Goal: Information Seeking & Learning: Learn about a topic

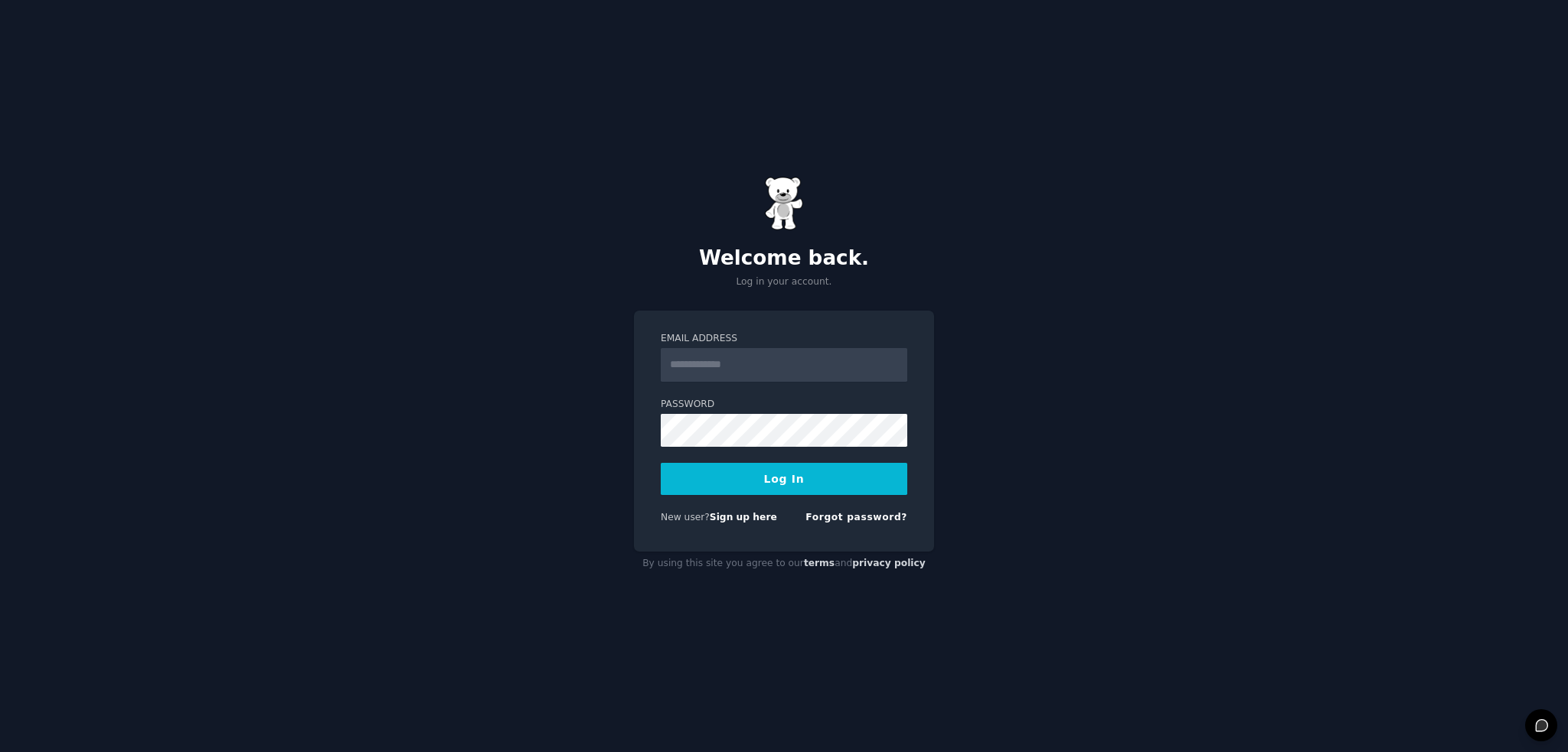
click at [721, 358] on input "Email Address" at bounding box center [784, 364] width 247 height 34
type input "**********"
click at [773, 479] on button "Log In" at bounding box center [784, 479] width 247 height 32
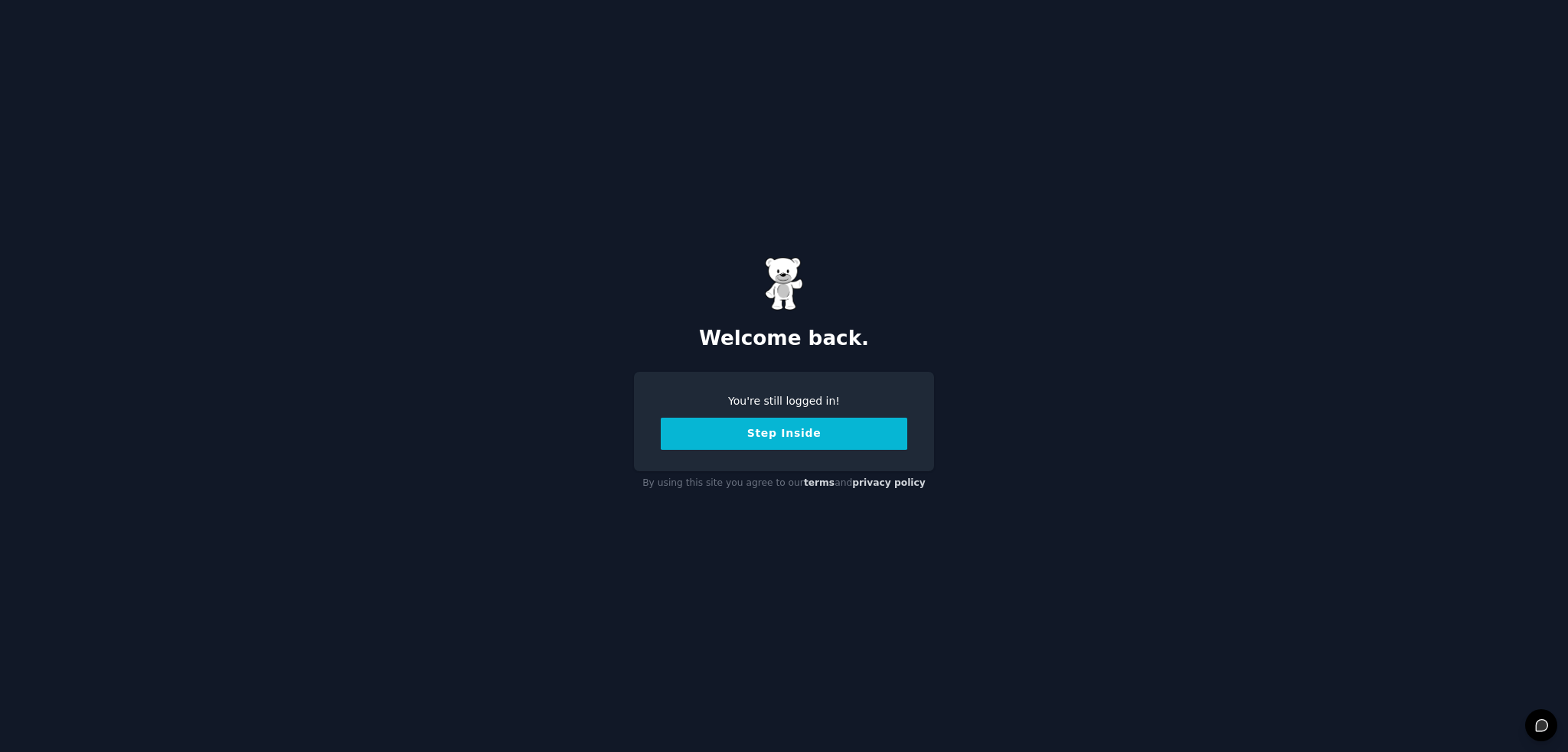
click at [770, 430] on button "Step Inside" at bounding box center [784, 434] width 247 height 32
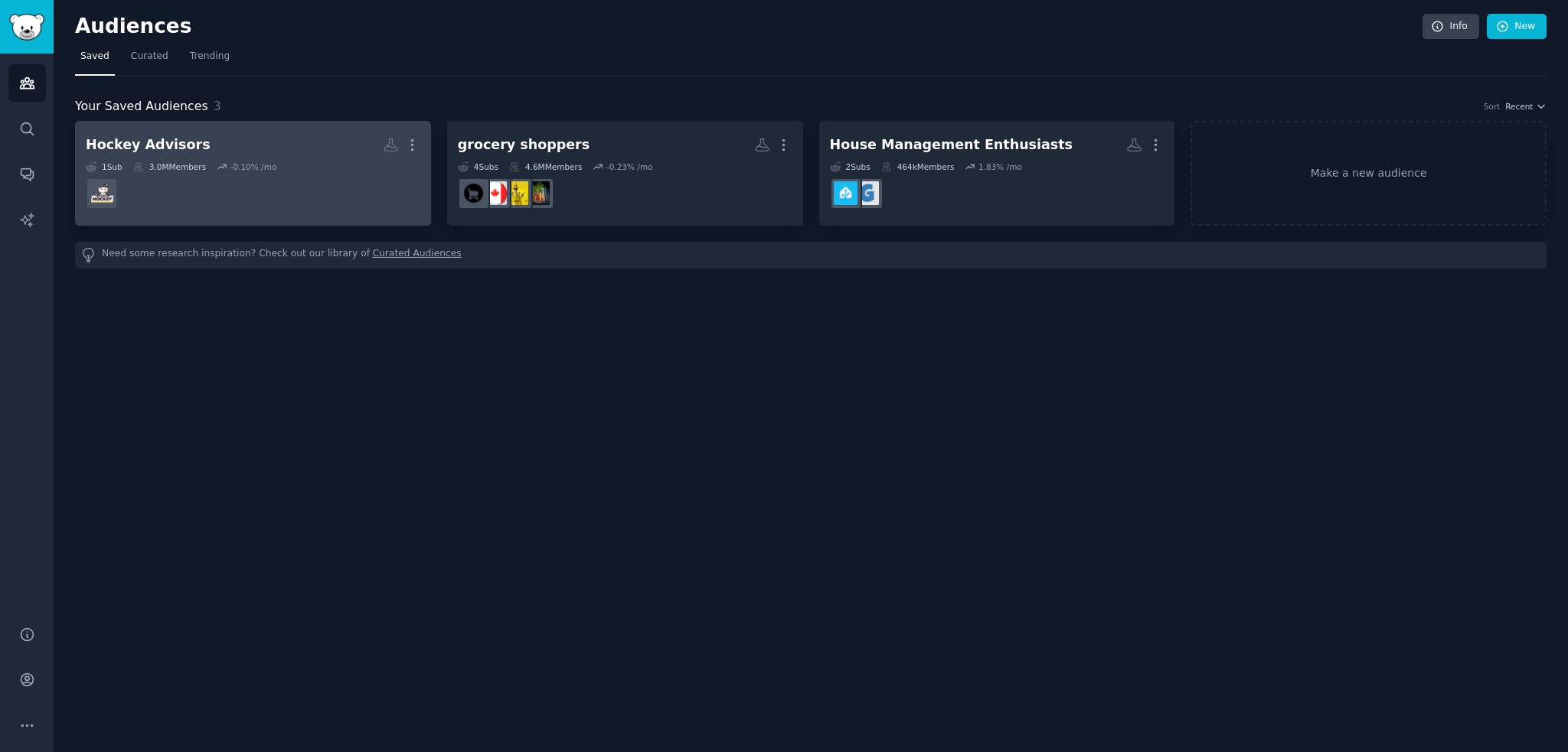
click at [246, 180] on dd at bounding box center [252, 193] width 334 height 43
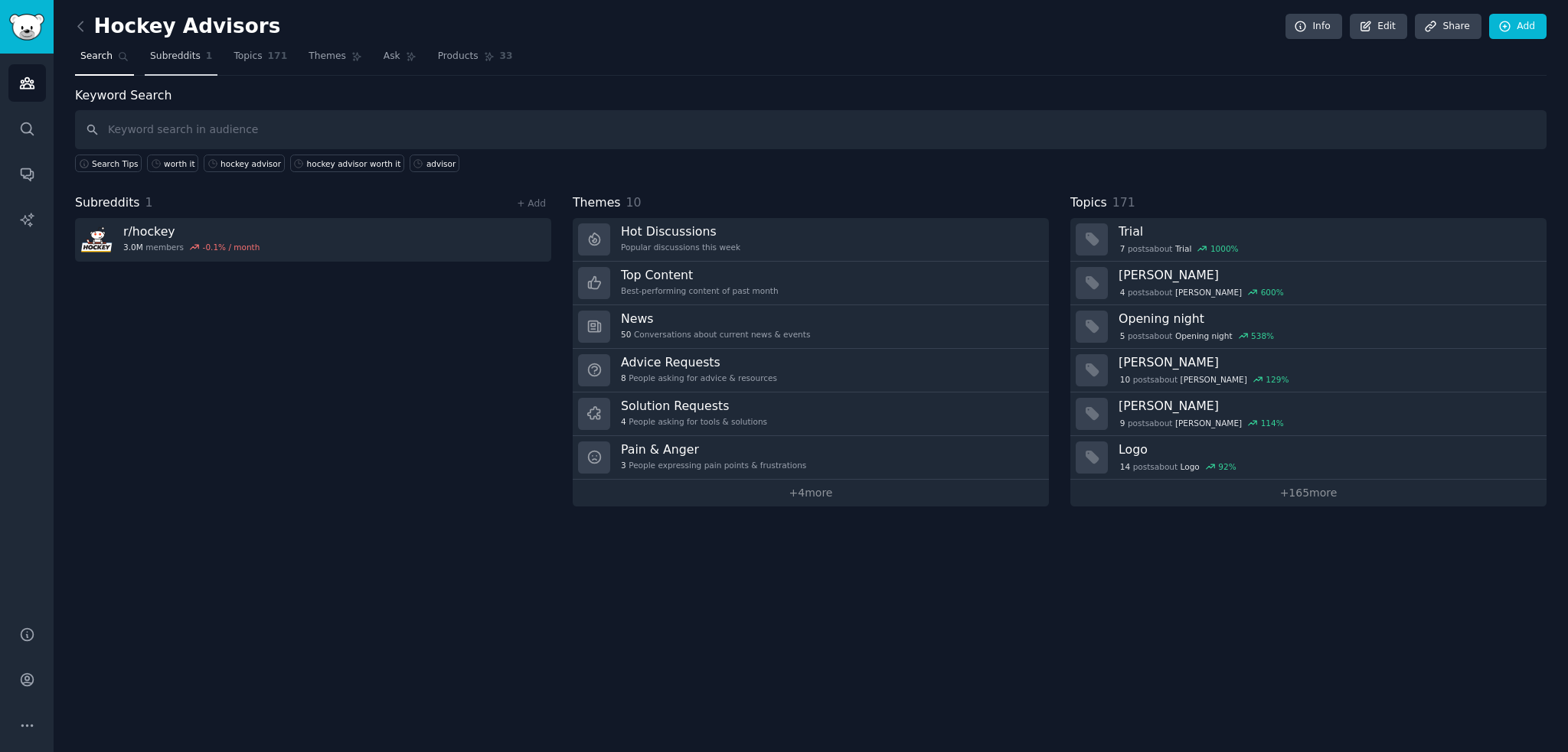
click at [169, 60] on span "Subreddits" at bounding box center [175, 56] width 51 height 14
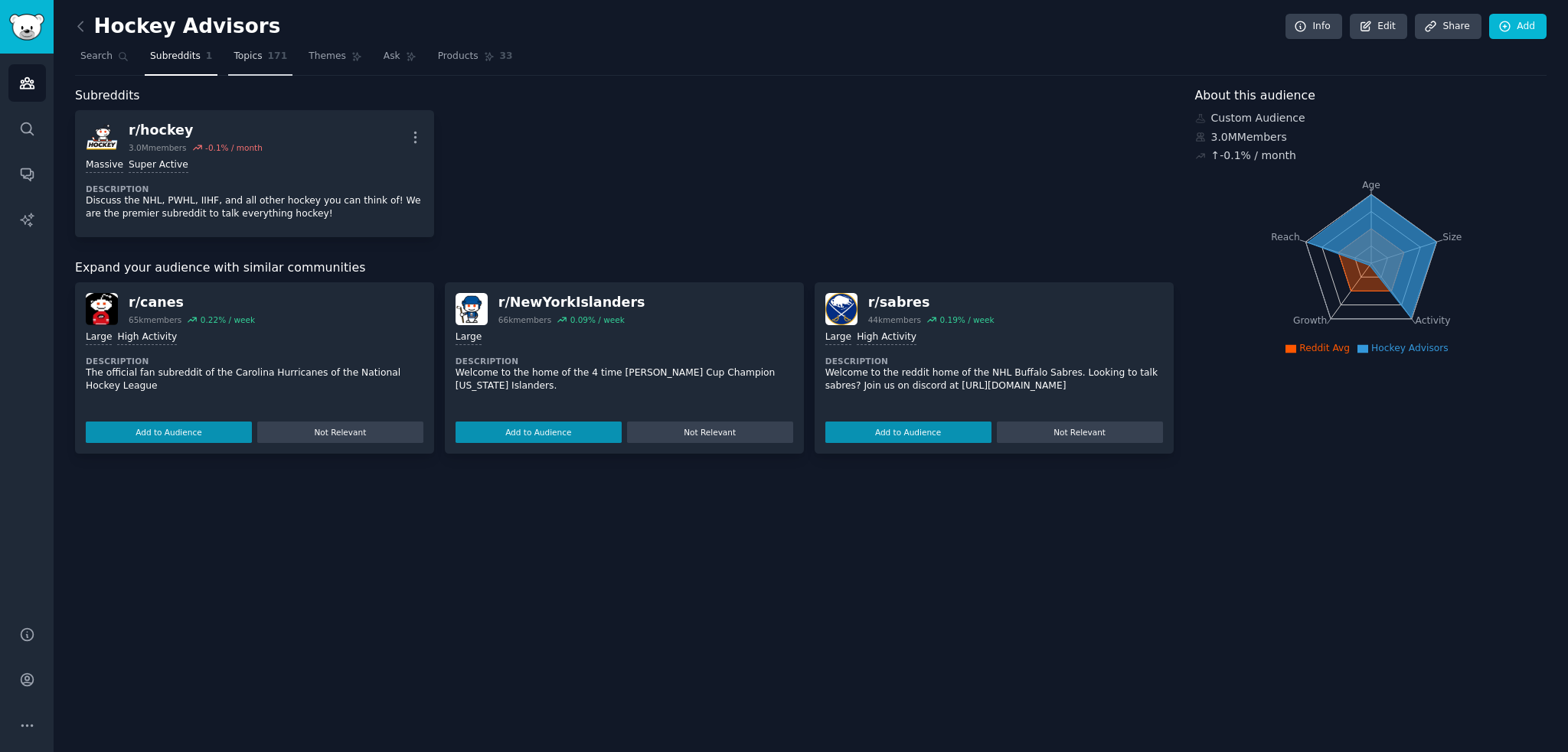
click at [245, 54] on span "Topics" at bounding box center [248, 56] width 29 height 14
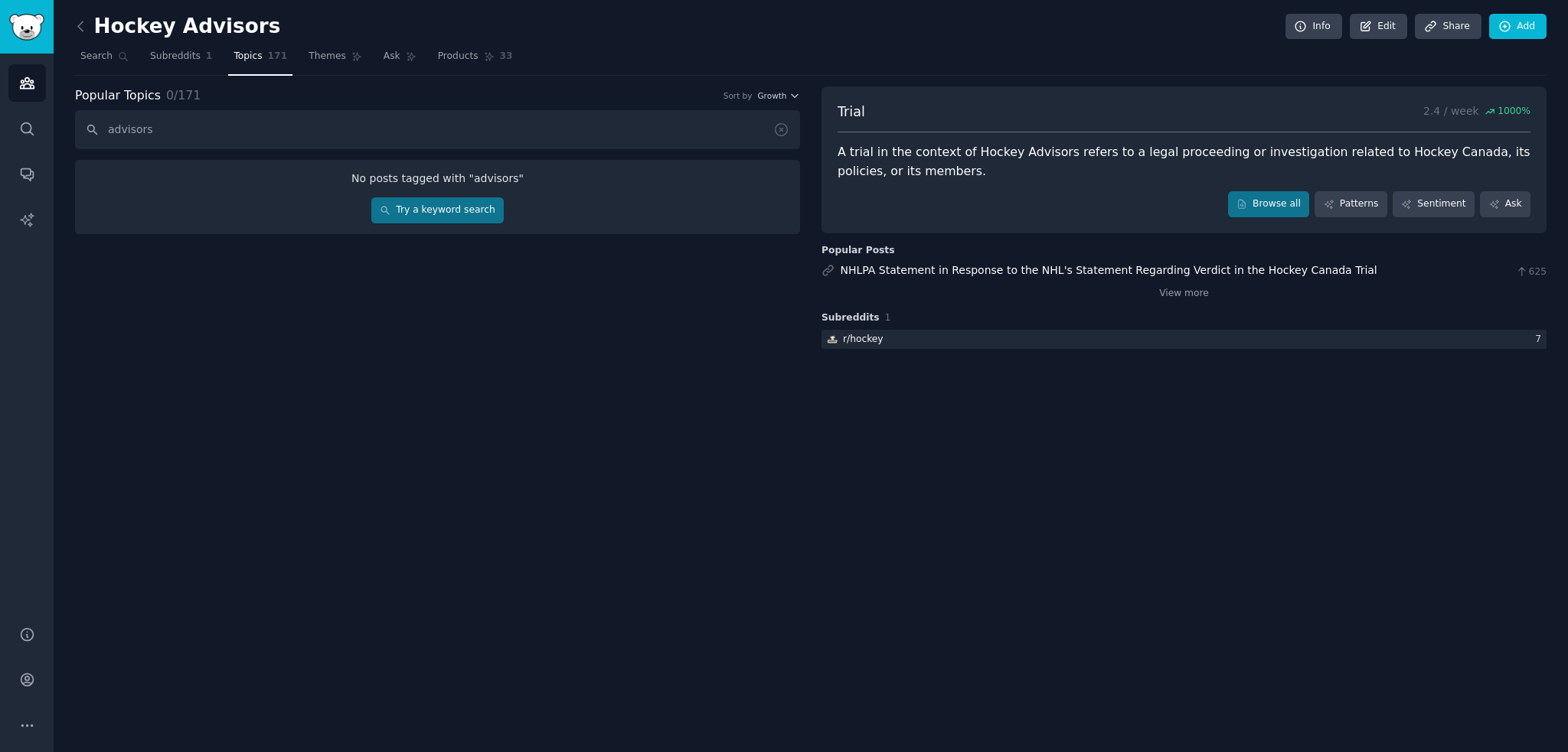
type input "advisors"
drag, startPoint x: 163, startPoint y: 130, endPoint x: 105, endPoint y: 125, distance: 58.2
click at [105, 125] on input "advisors" at bounding box center [436, 130] width 725 height 39
click at [102, 58] on span "Search" at bounding box center [96, 56] width 32 height 14
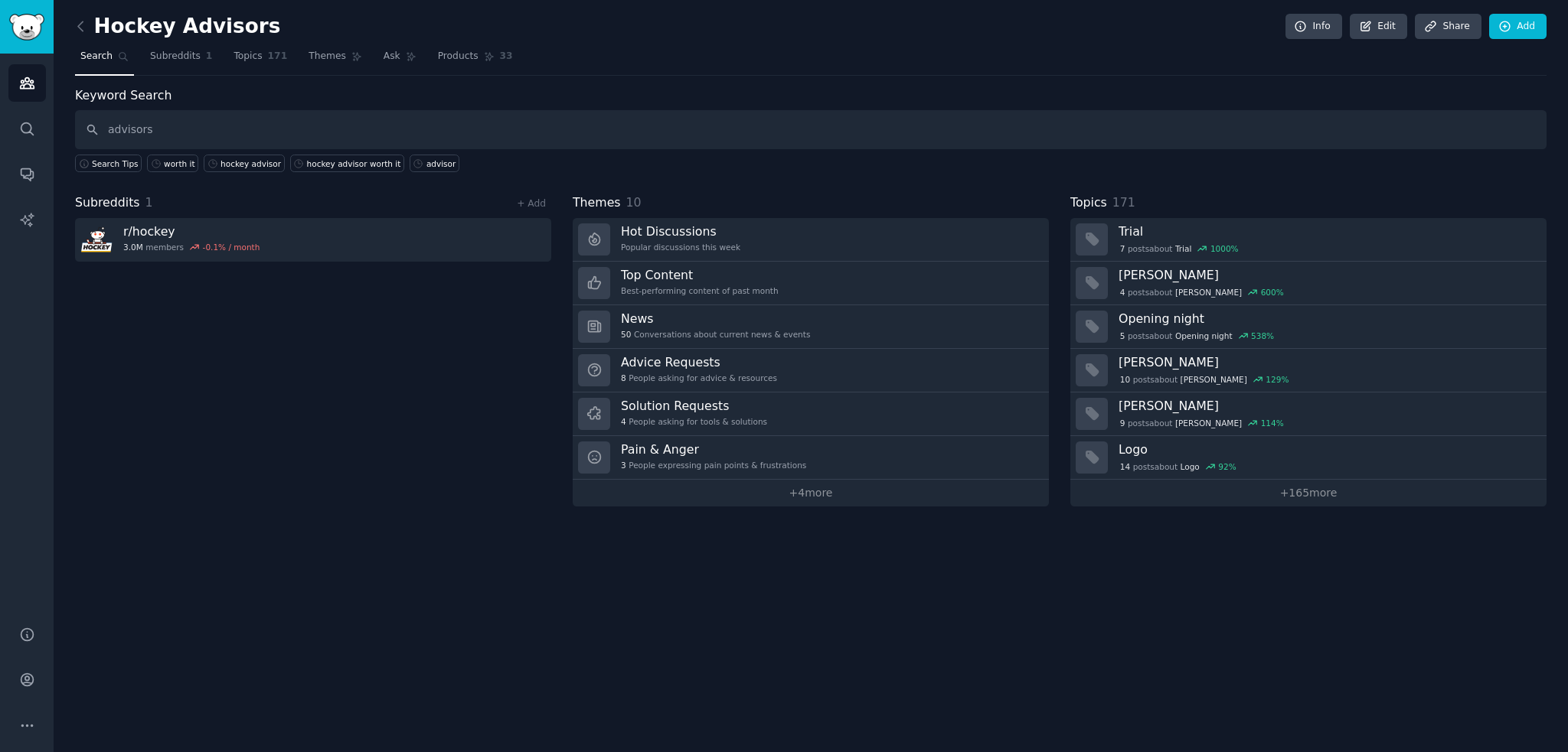
type input "advisors"
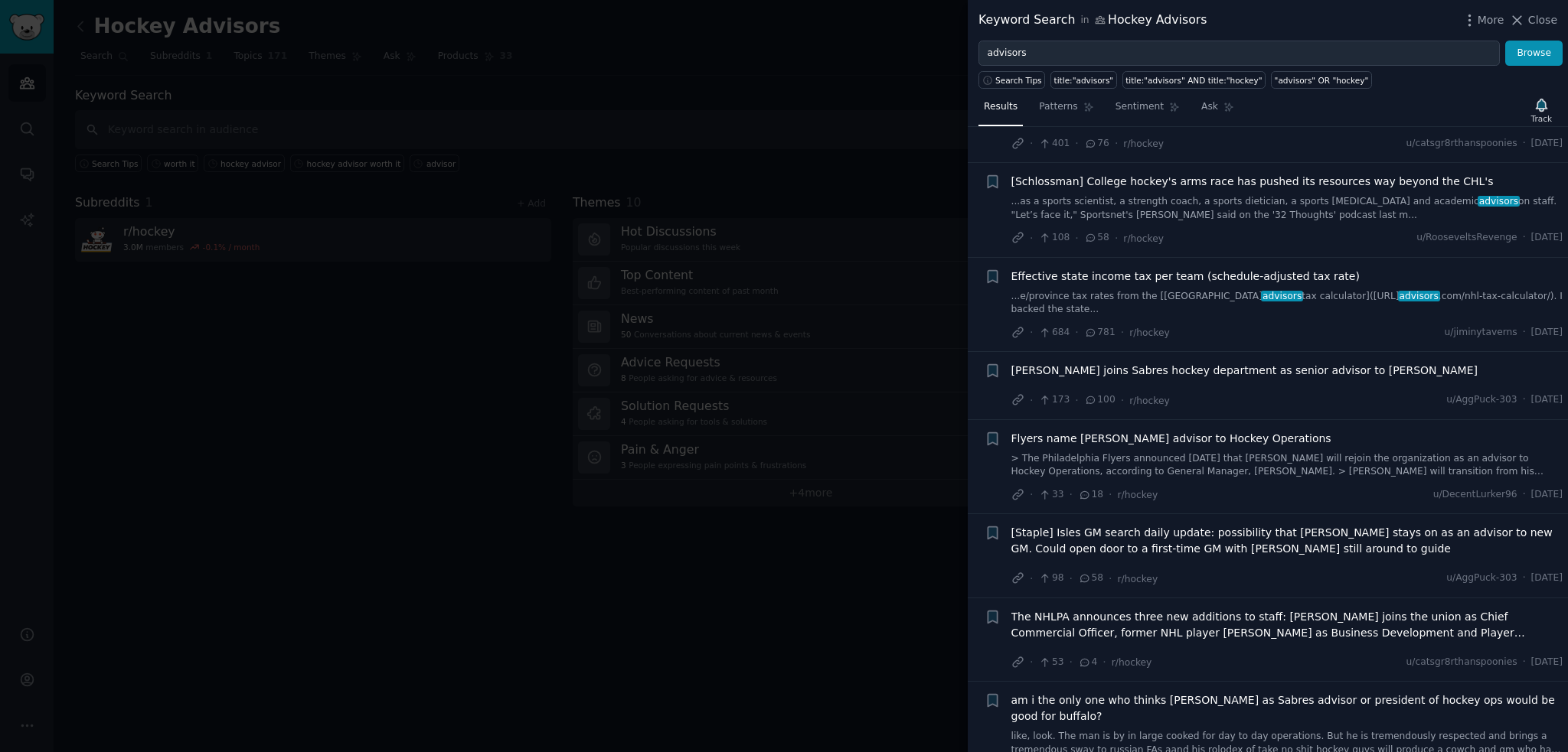
scroll to position [383, 0]
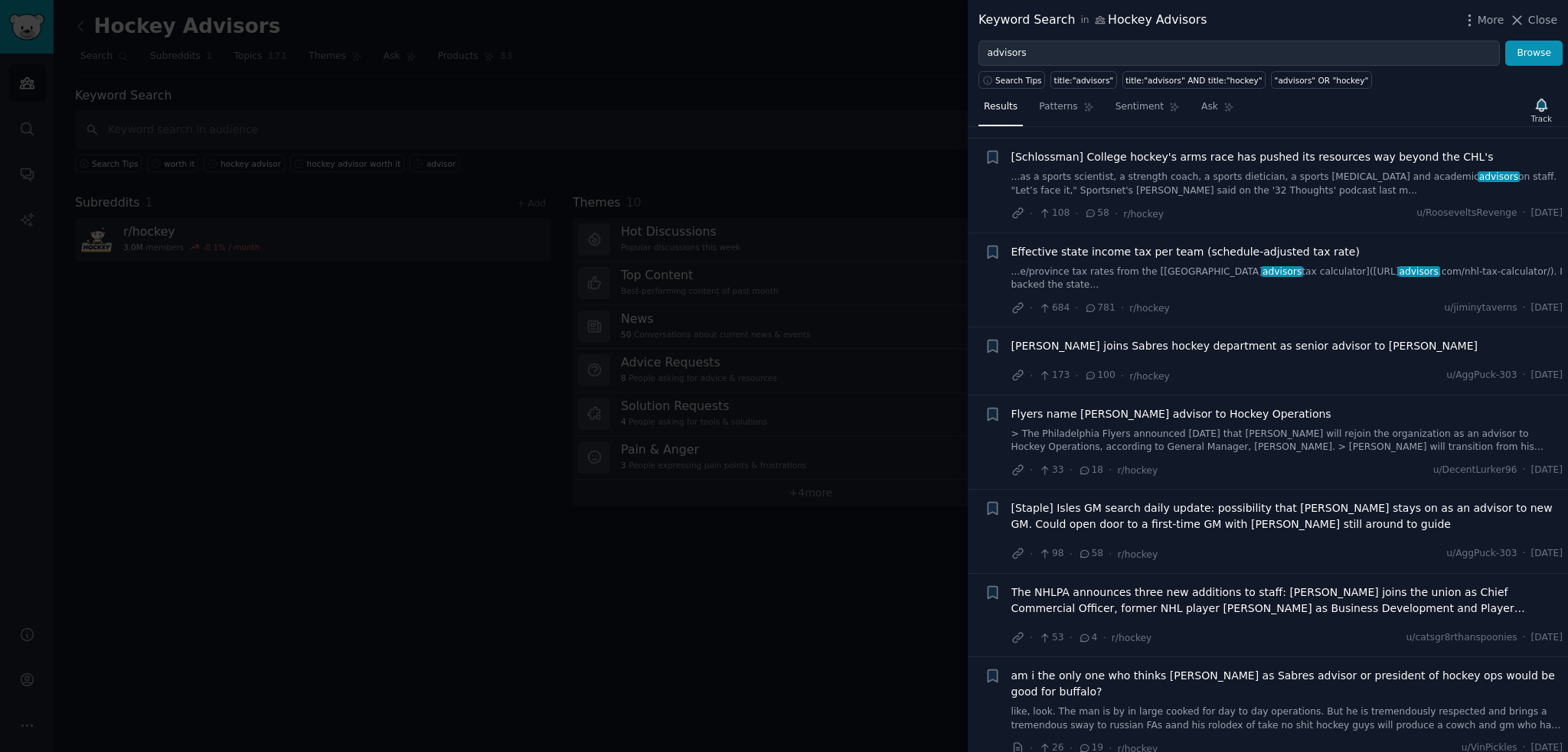
drag, startPoint x: 1539, startPoint y: 21, endPoint x: 1023, endPoint y: 47, distance: 516.7
click at [1539, 21] on span "Close" at bounding box center [1542, 19] width 29 height 16
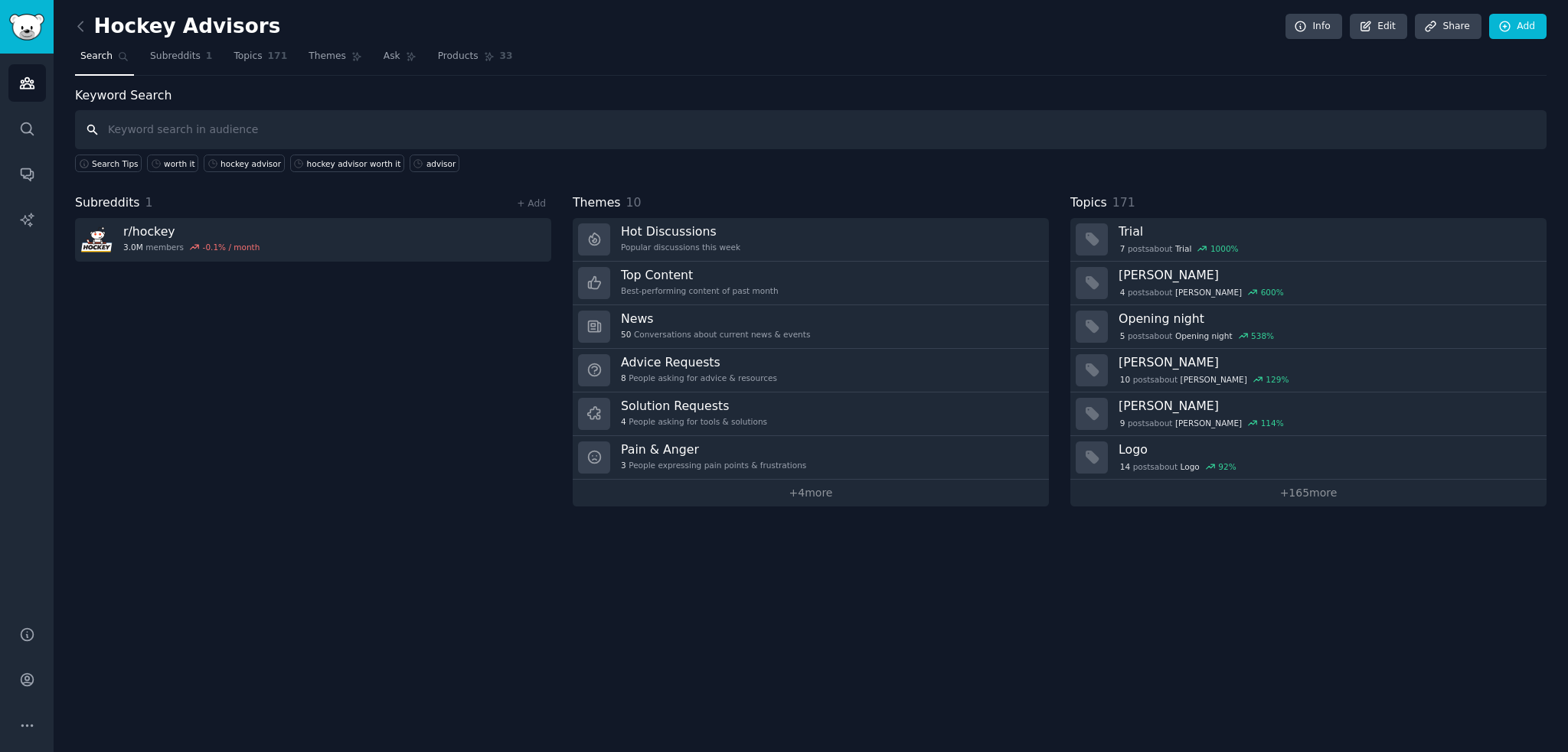
click at [178, 122] on input "text" at bounding box center [810, 130] width 1471 height 39
type input "junior hockey"
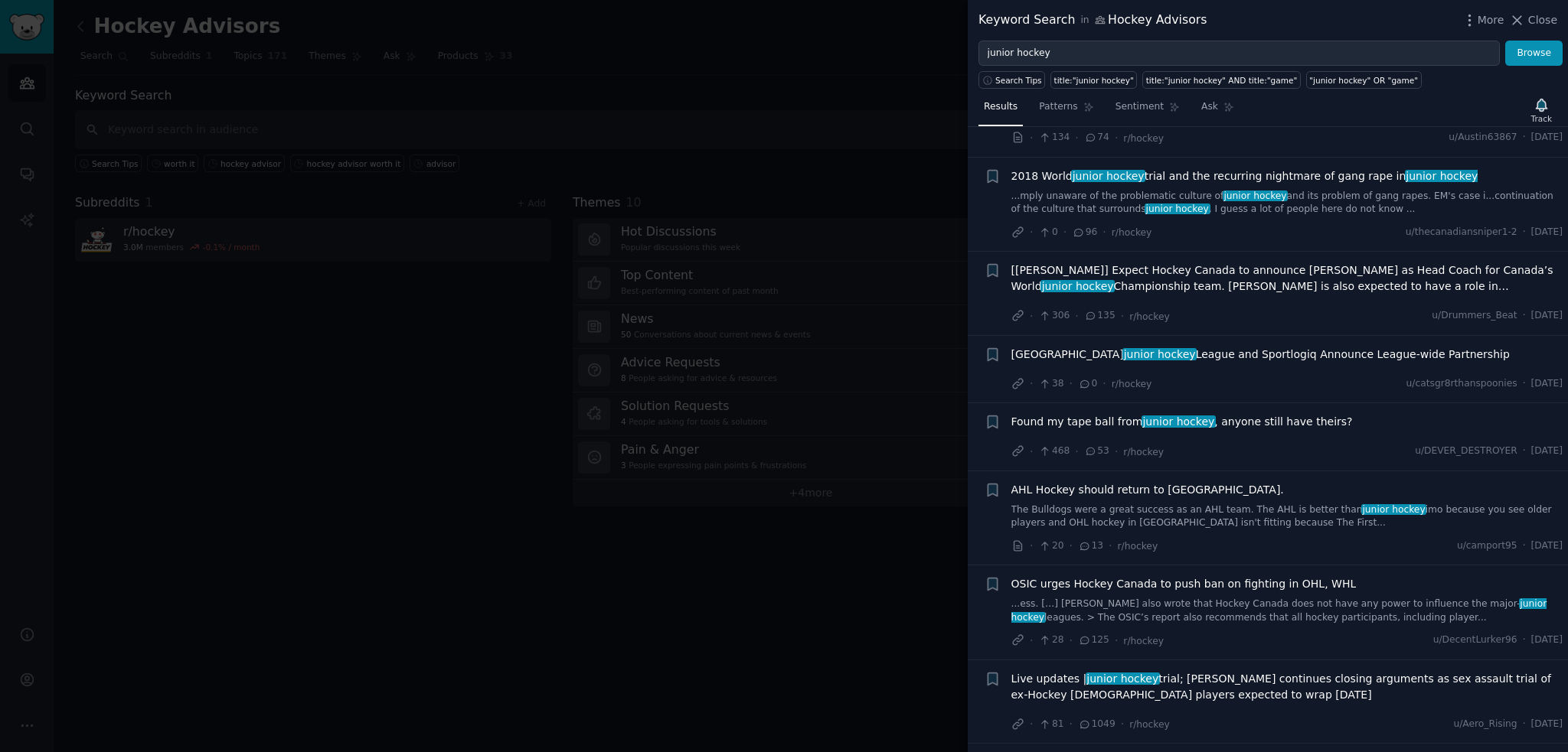
scroll to position [612, 0]
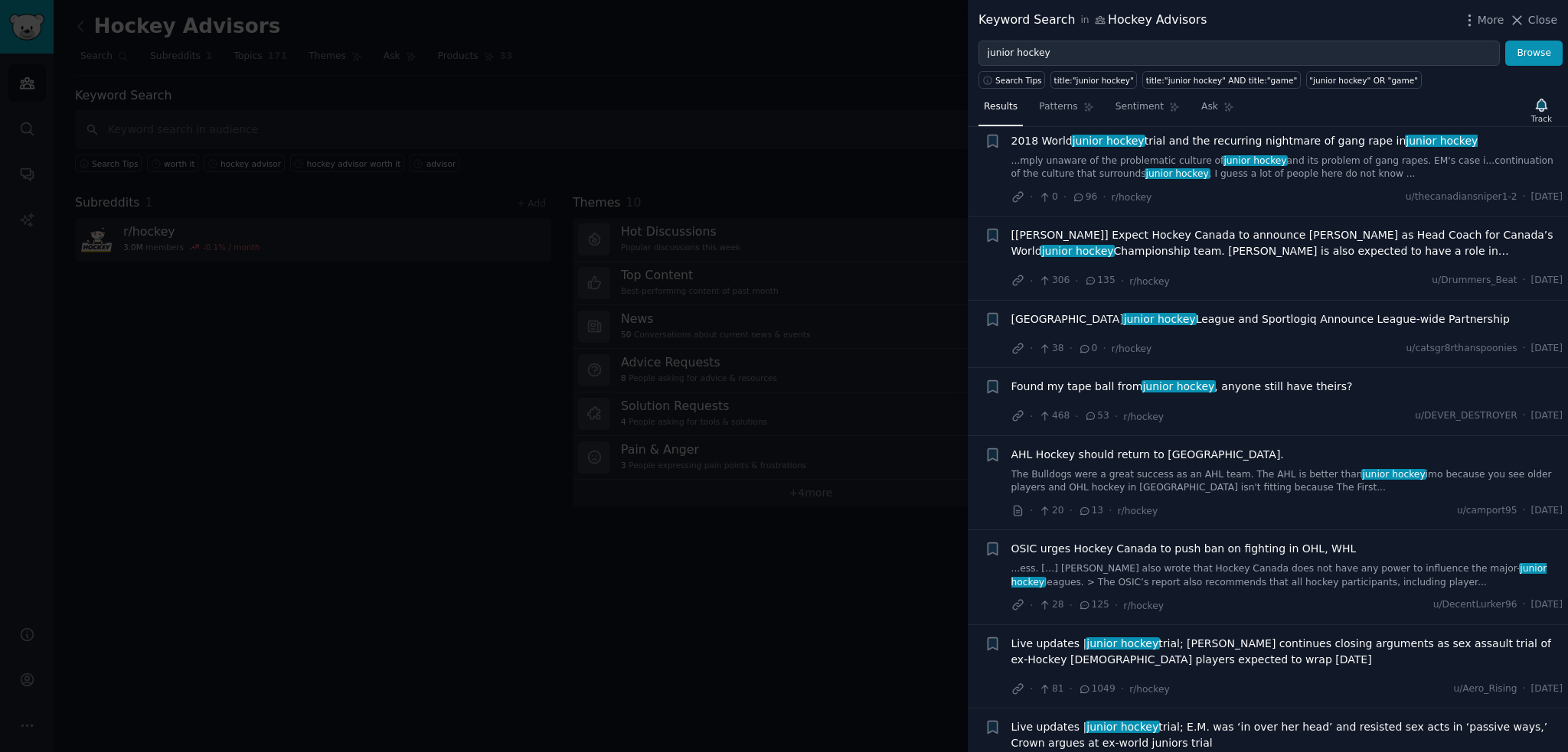
drag, startPoint x: 1532, startPoint y: 18, endPoint x: 1526, endPoint y: 33, distance: 16.2
click at [1532, 18] on span "Close" at bounding box center [1542, 19] width 29 height 16
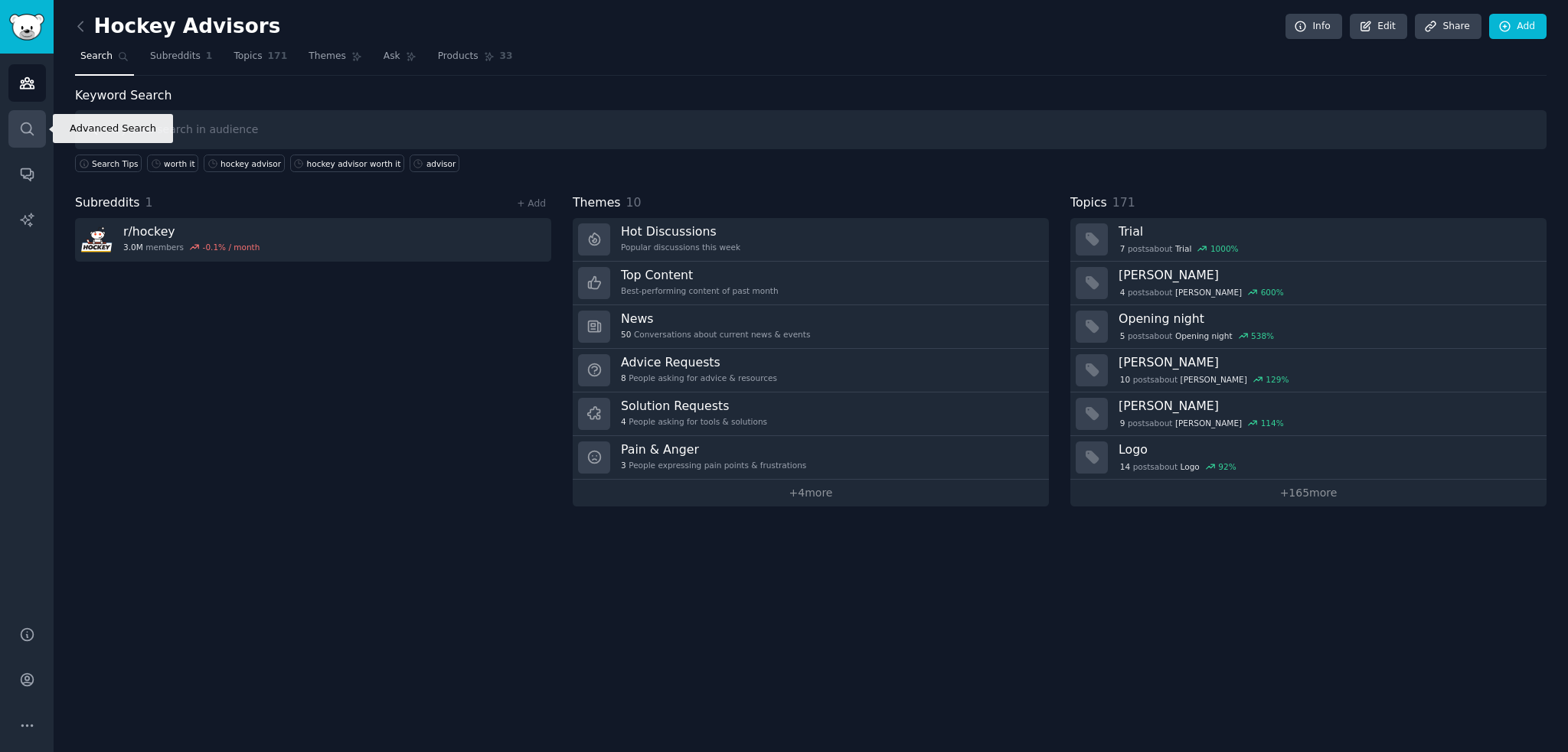
click at [26, 133] on icon "Sidebar" at bounding box center [26, 128] width 12 height 12
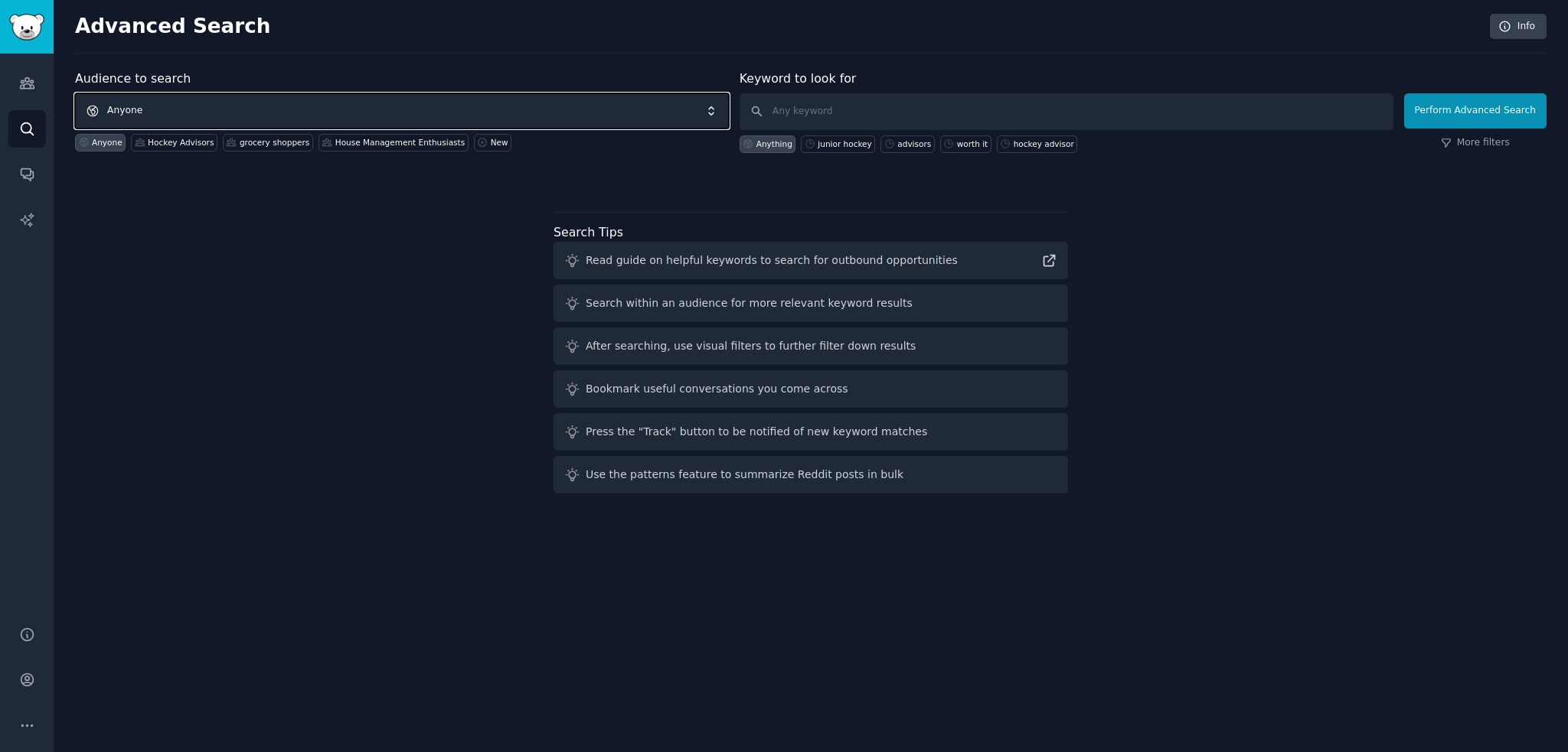
click at [198, 111] on span "Anyone" at bounding box center [401, 110] width 654 height 35
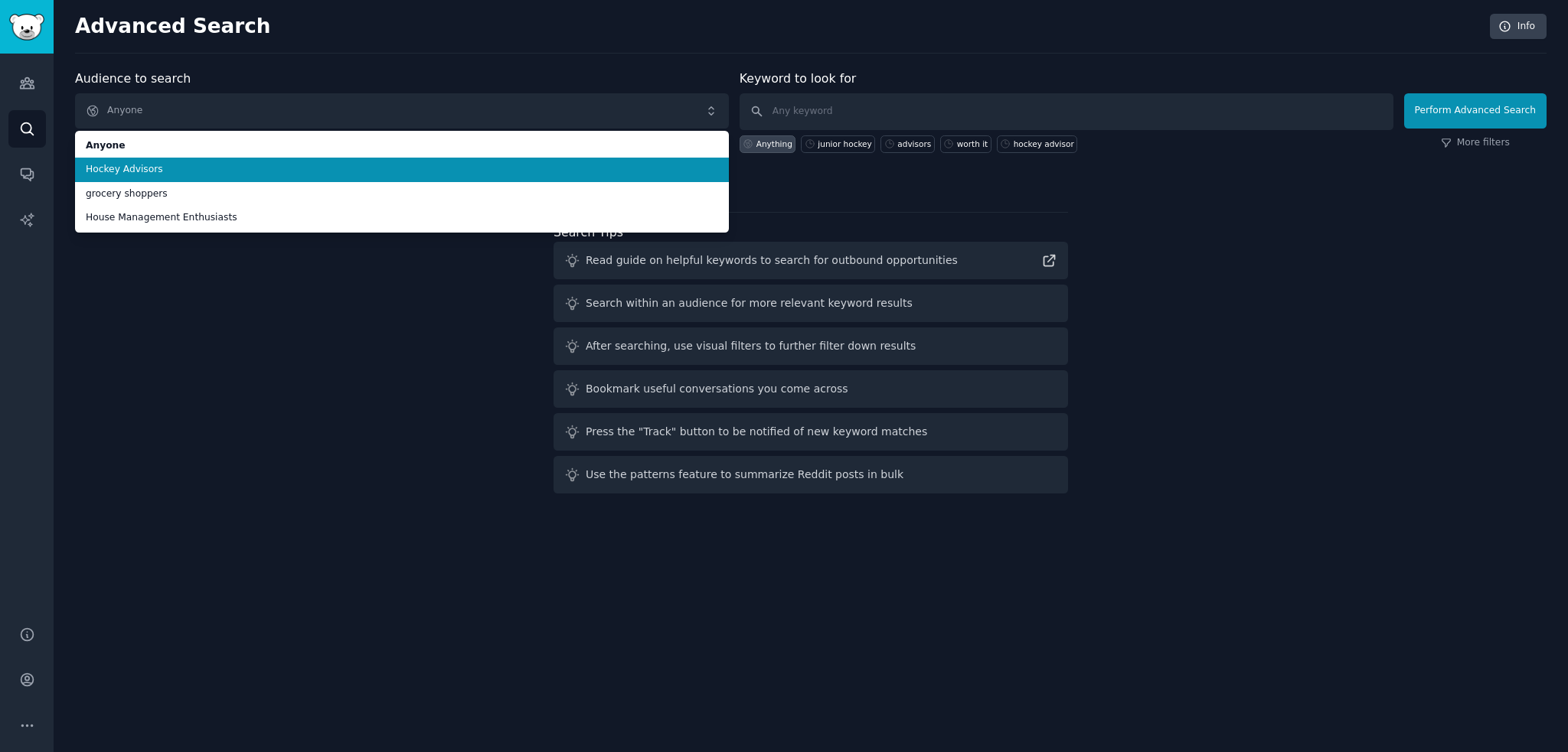
click at [181, 165] on span "Hockey Advisors" at bounding box center [401, 169] width 633 height 14
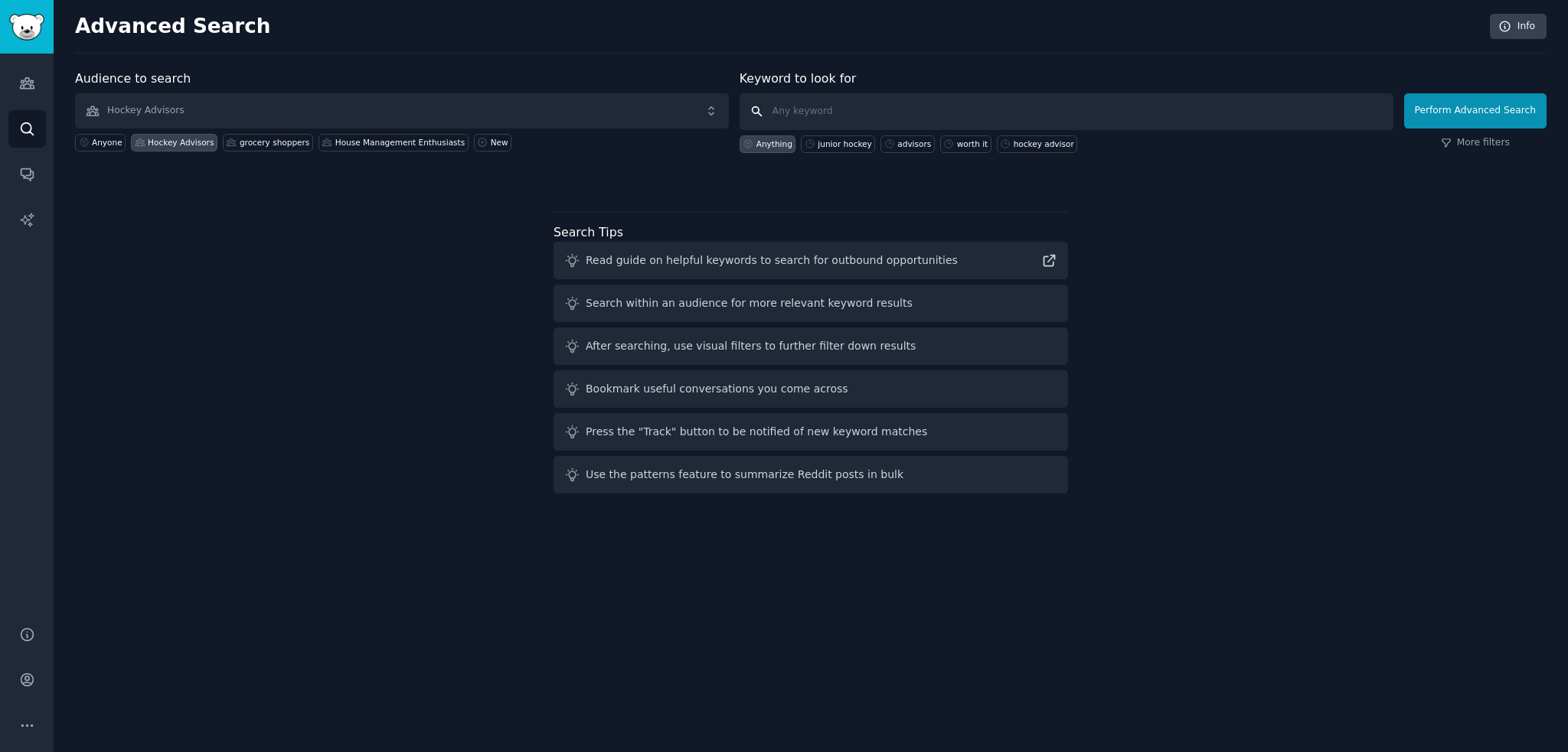
click at [842, 115] on input "text" at bounding box center [1066, 111] width 654 height 37
type input "hockey advisors"
click button "Perform Advanced Search" at bounding box center [1475, 110] width 143 height 35
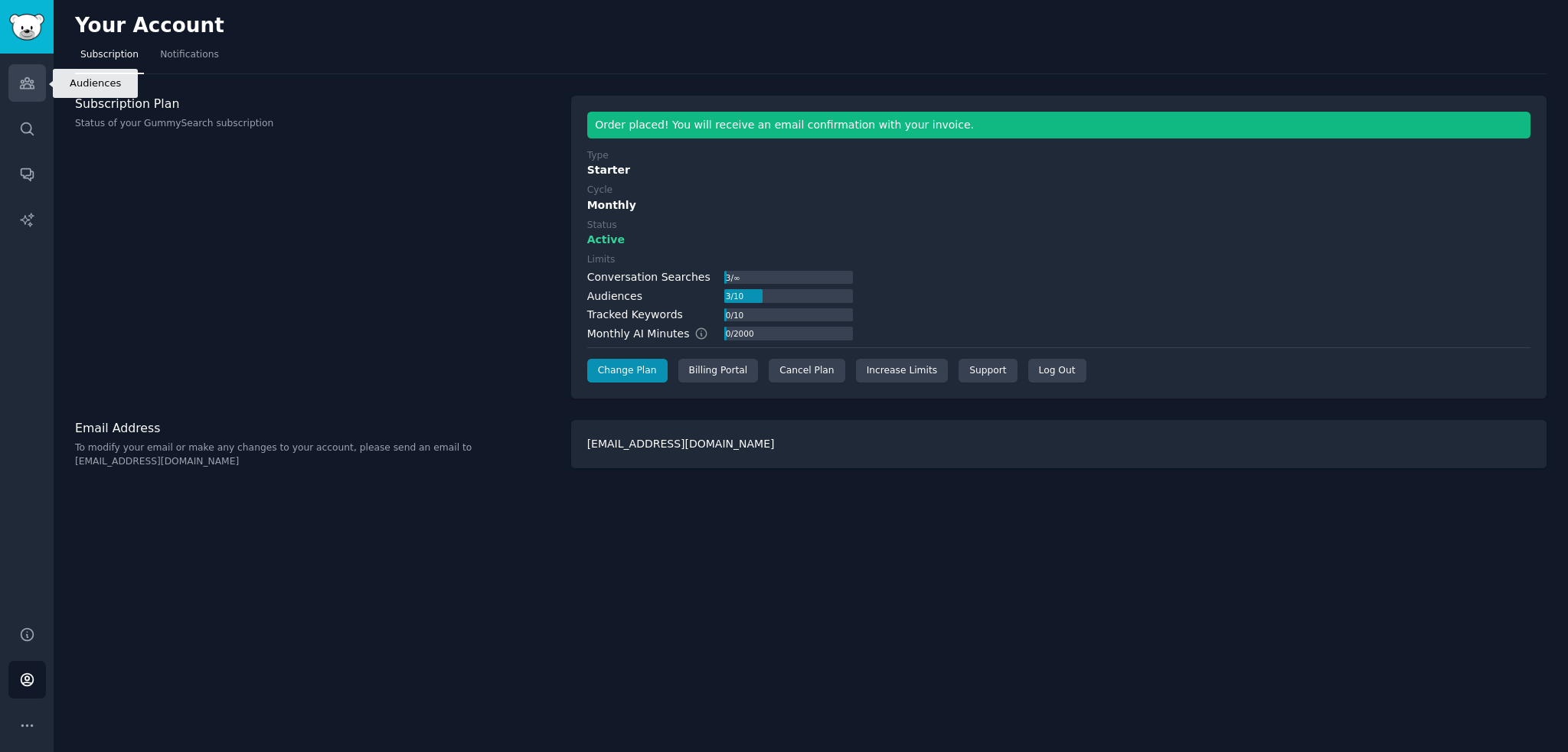
click at [26, 93] on link "Audiences" at bounding box center [27, 83] width 38 height 38
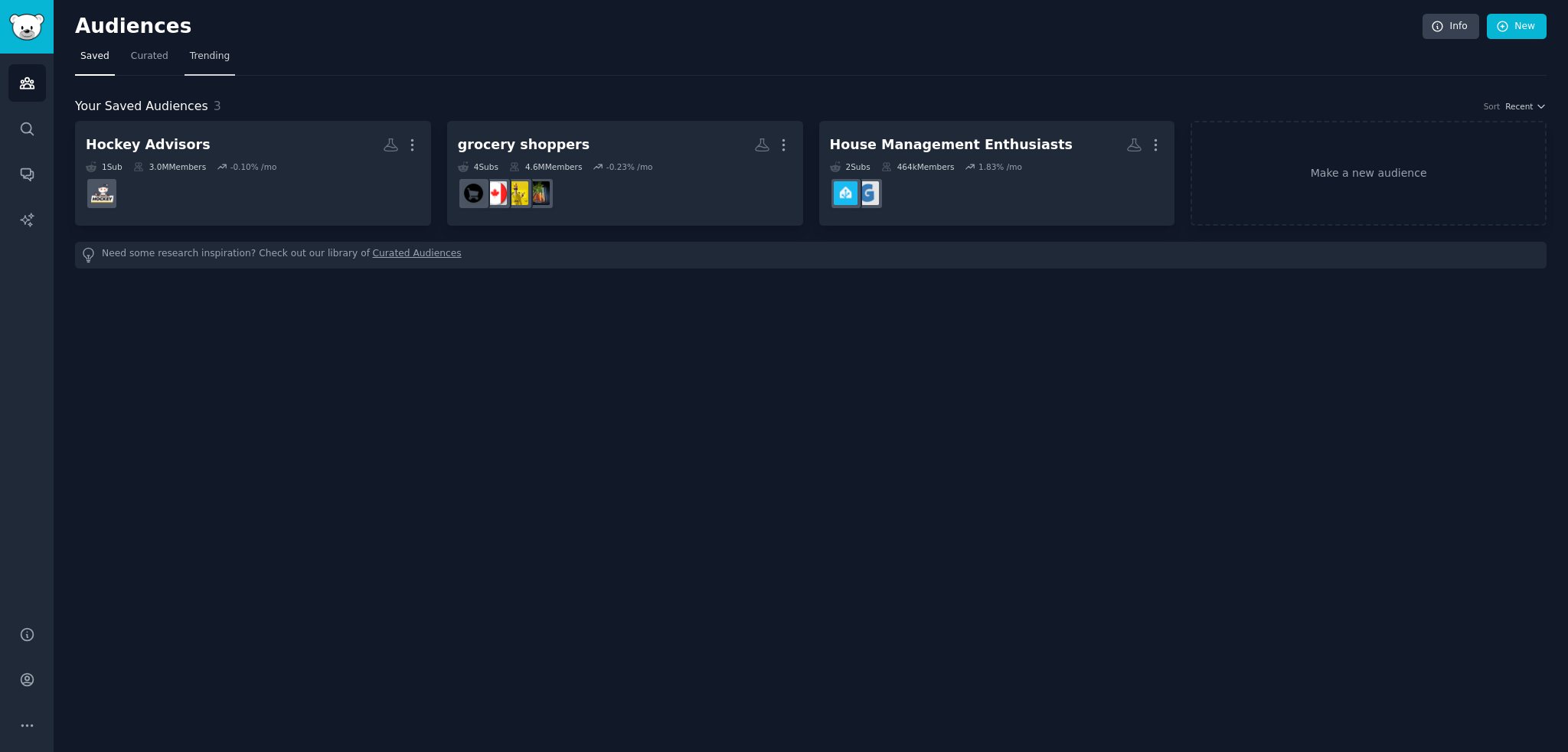
click at [202, 57] on span "Trending" at bounding box center [209, 56] width 40 height 14
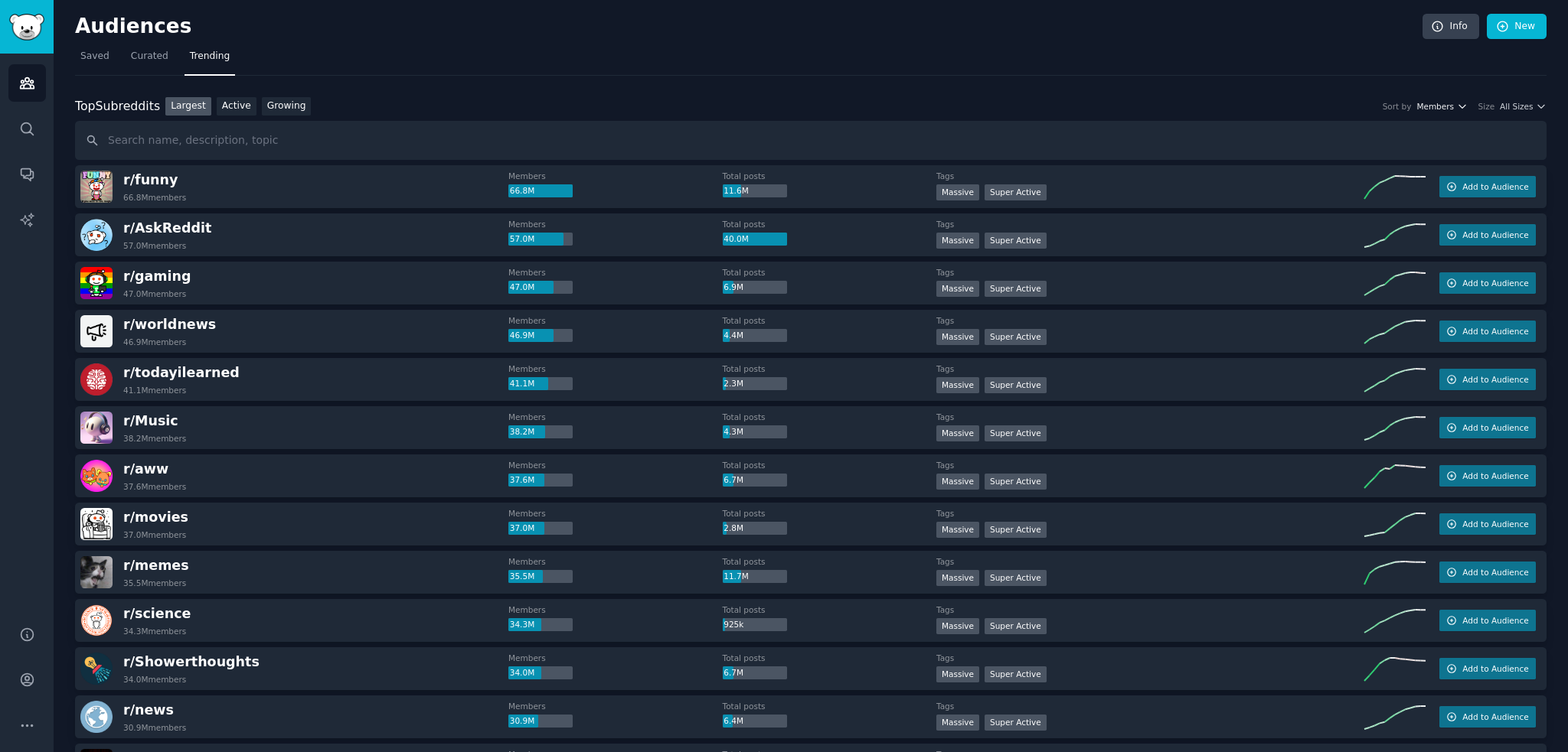
click at [1459, 106] on icon "button" at bounding box center [1462, 107] width 11 height 11
click at [1364, 133] on p "Members" at bounding box center [1367, 136] width 43 height 14
click at [1536, 107] on icon "button" at bounding box center [1541, 107] width 11 height 11
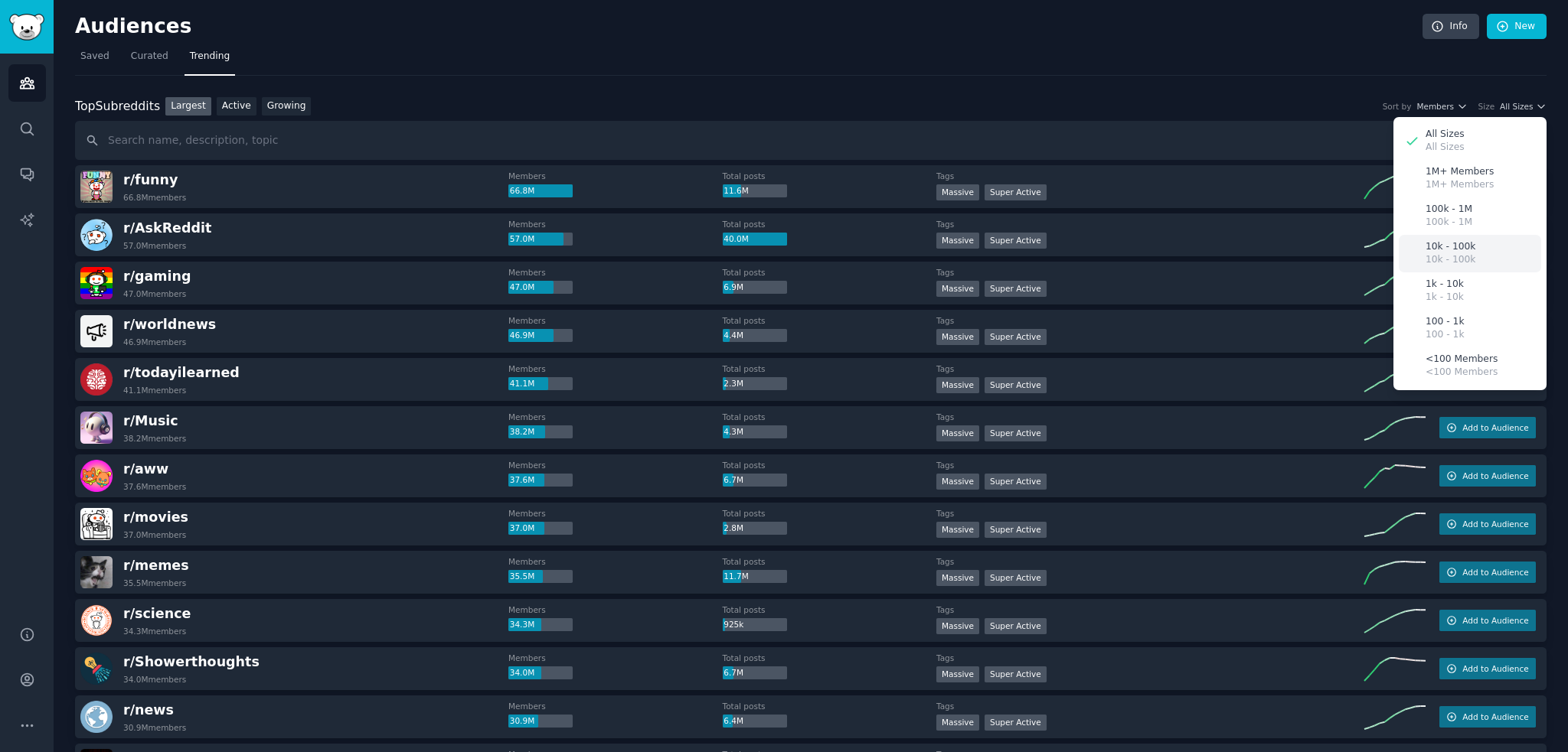
click at [1469, 255] on div "10k - 100k 10k - 100k" at bounding box center [1469, 253] width 143 height 38
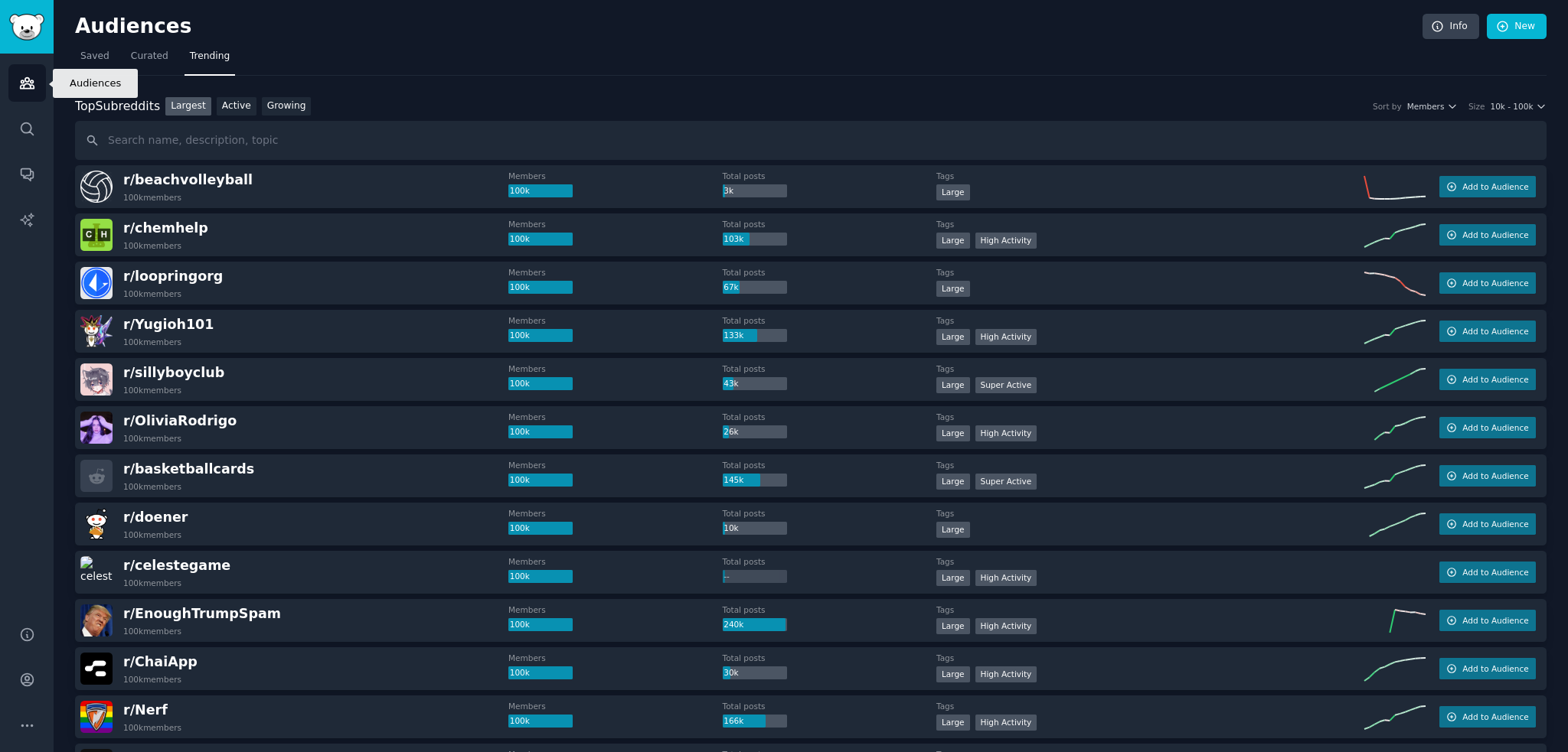
click at [37, 88] on link "Audiences" at bounding box center [27, 83] width 38 height 38
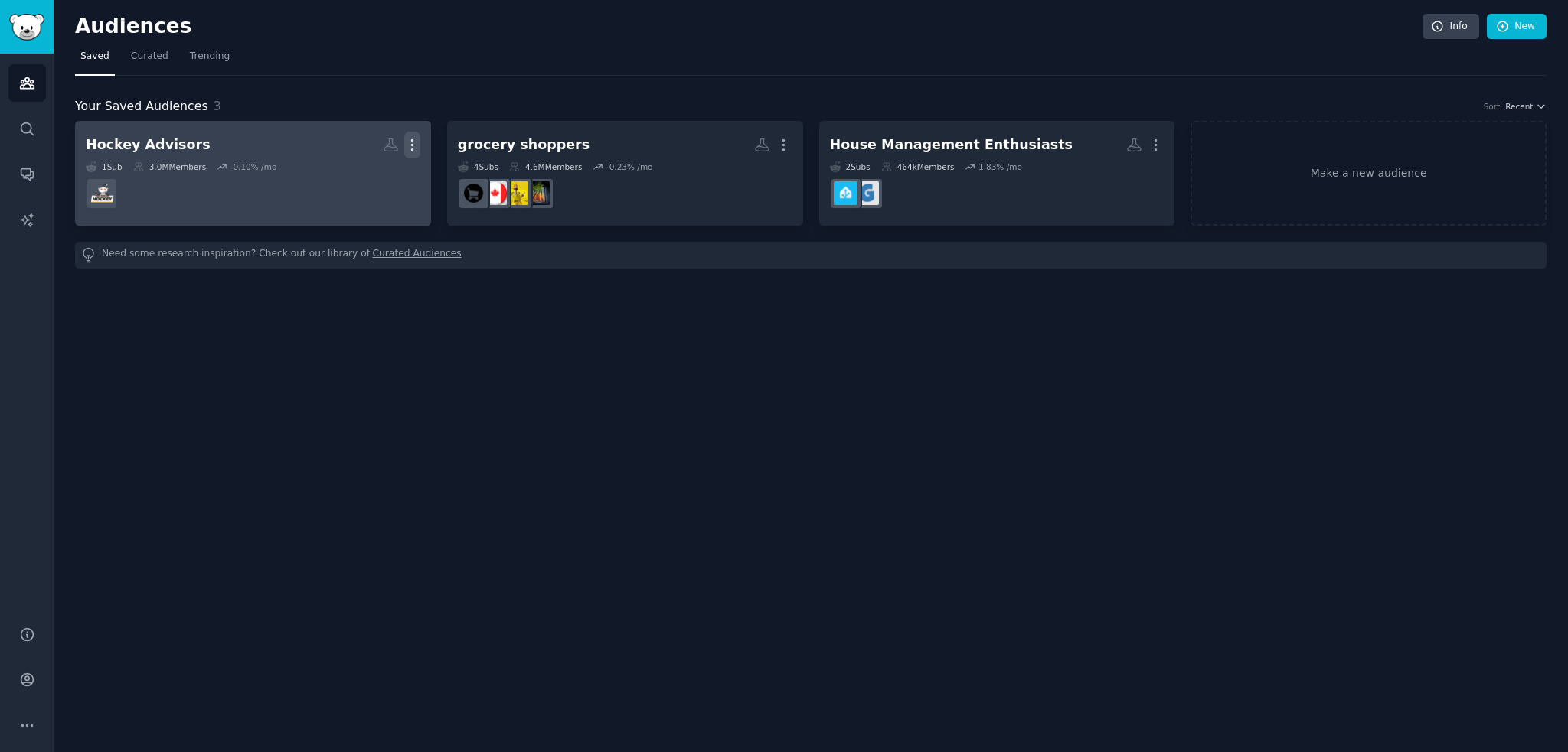
click at [412, 150] on icon "button" at bounding box center [412, 145] width 16 height 16
click at [364, 152] on p "View" at bounding box center [365, 150] width 25 height 16
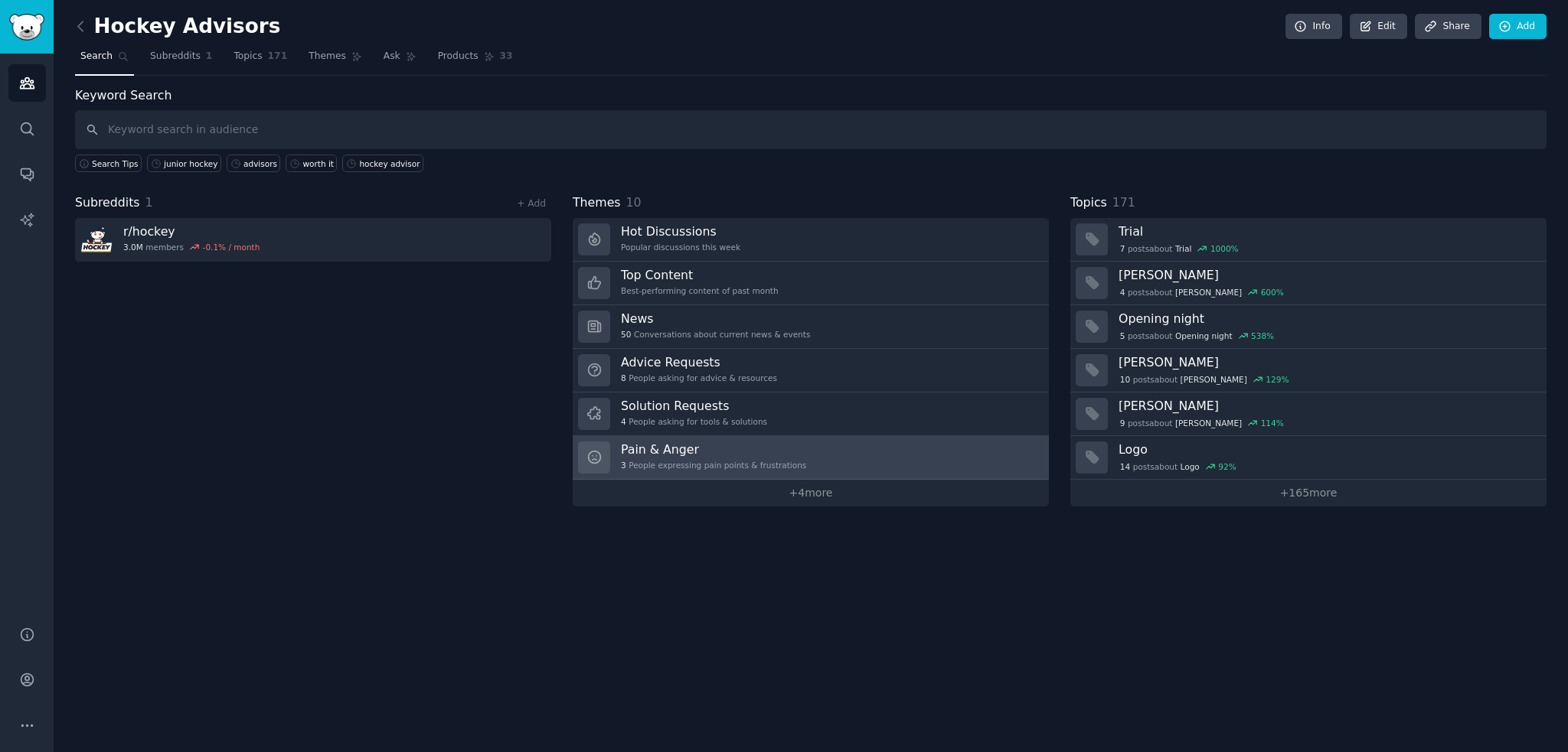
click at [820, 461] on link "Pain & Anger 3 People expressing pain points & frustrations" at bounding box center [810, 457] width 476 height 43
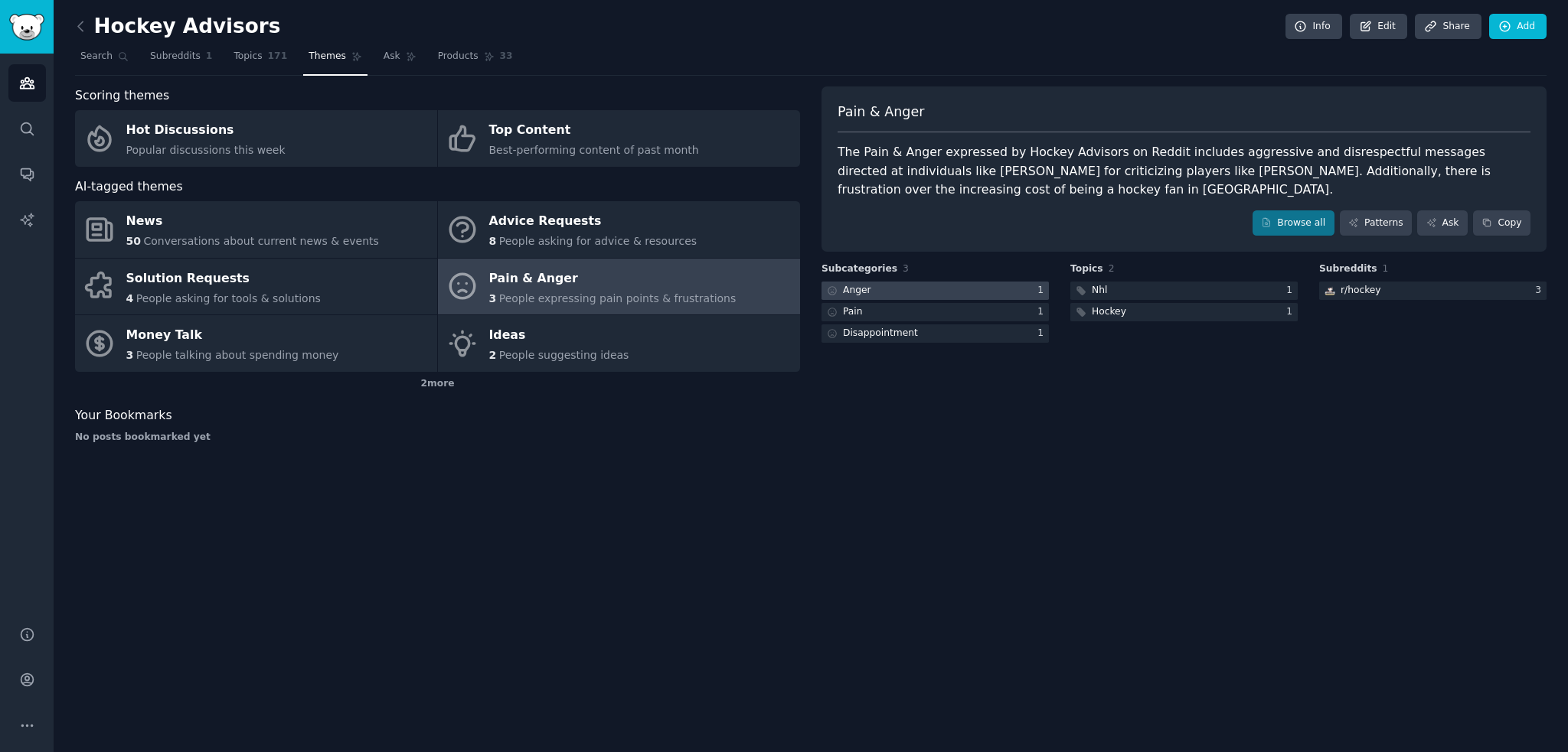
click at [872, 288] on div at bounding box center [935, 291] width 227 height 19
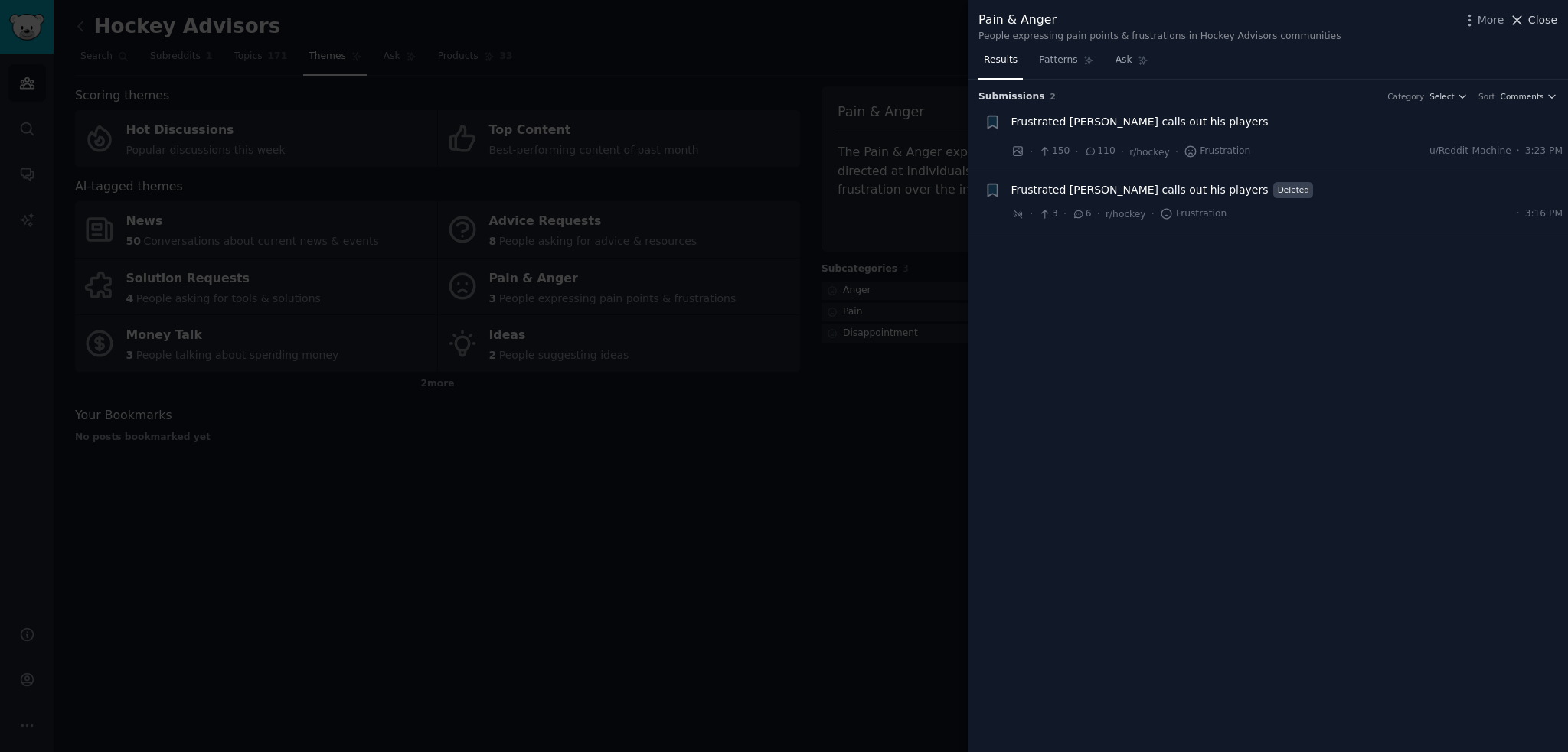
click at [1534, 23] on span "Close" at bounding box center [1542, 19] width 29 height 16
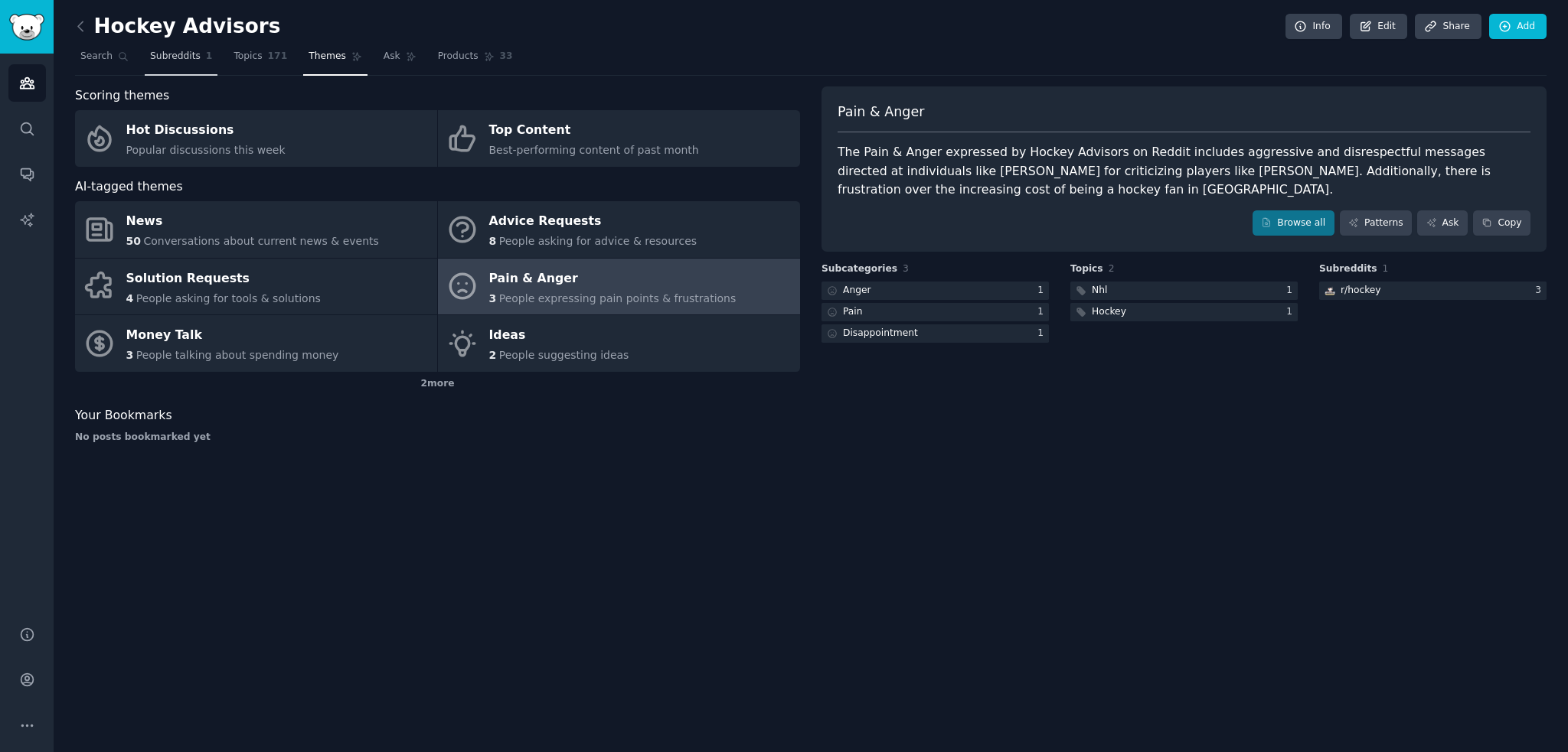
click at [154, 52] on span "Subreddits" at bounding box center [175, 56] width 51 height 14
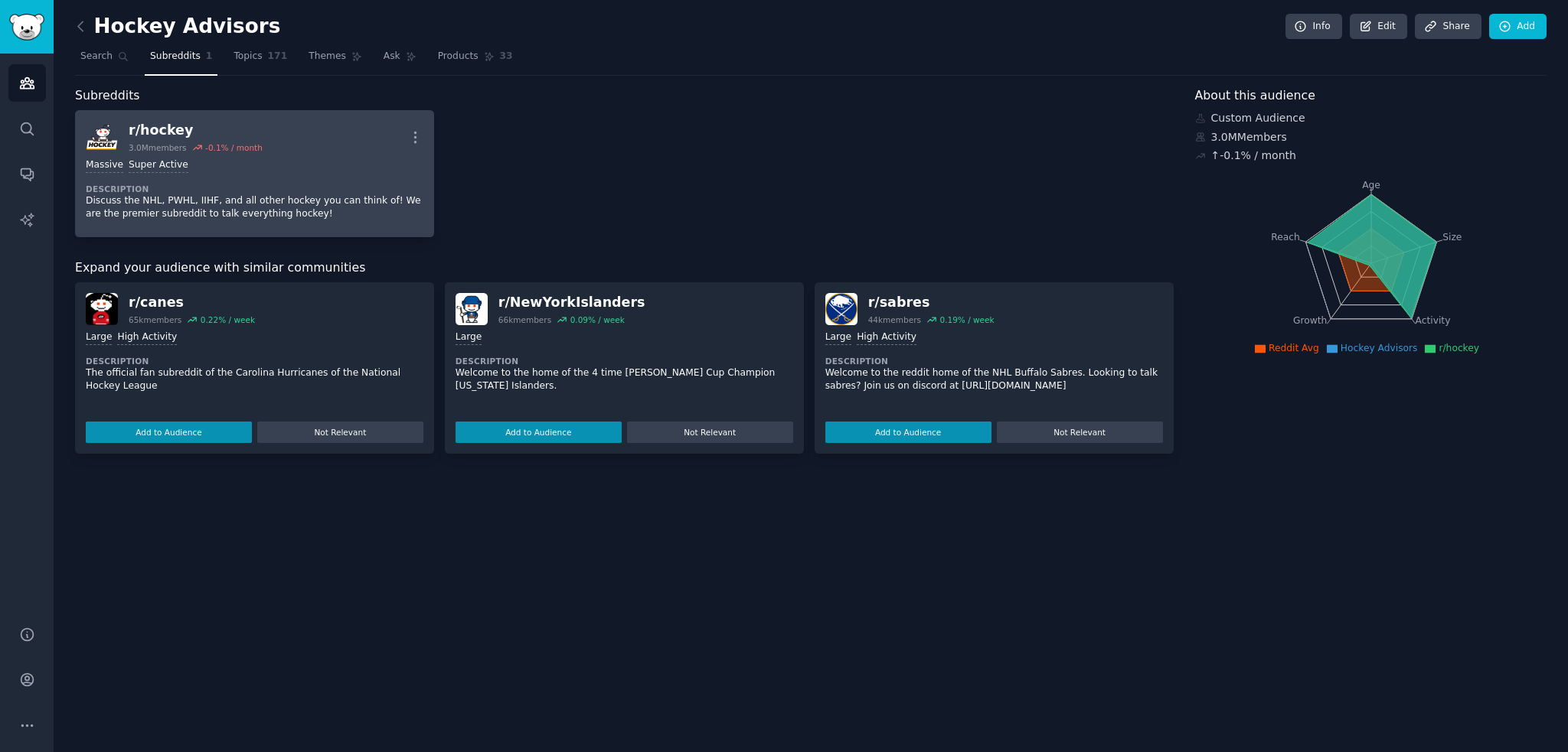
click at [134, 198] on p "Discuss the NHL, PWHL, IIHF, and all other hockey you can think of! We are the …" at bounding box center [254, 207] width 338 height 27
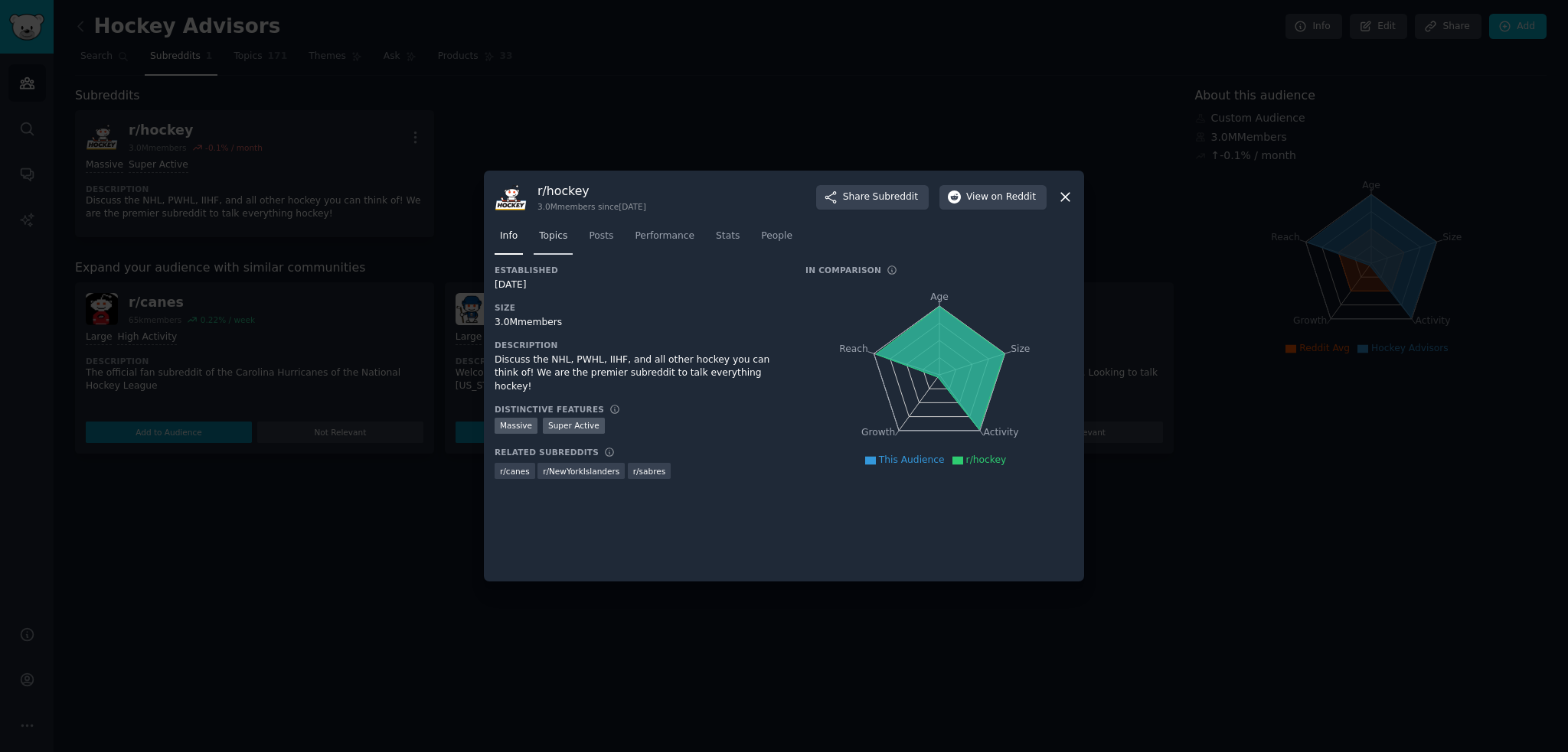
click at [552, 234] on span "Topics" at bounding box center [552, 236] width 29 height 14
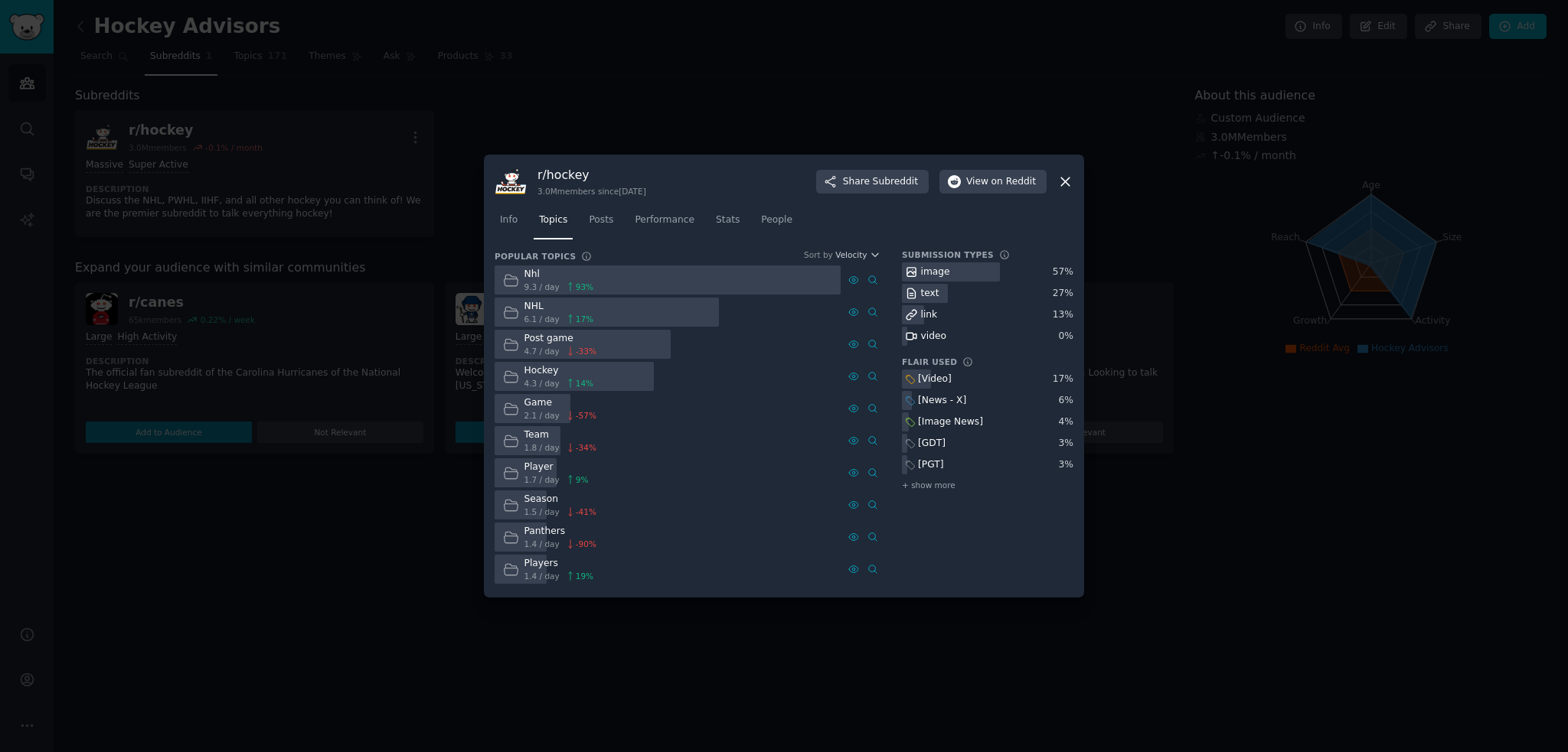
click at [542, 477] on span "1.7 / day" at bounding box center [542, 480] width 35 height 11
click at [516, 475] on icon at bounding box center [510, 472] width 16 height 16
click at [605, 223] on span "Posts" at bounding box center [600, 220] width 25 height 14
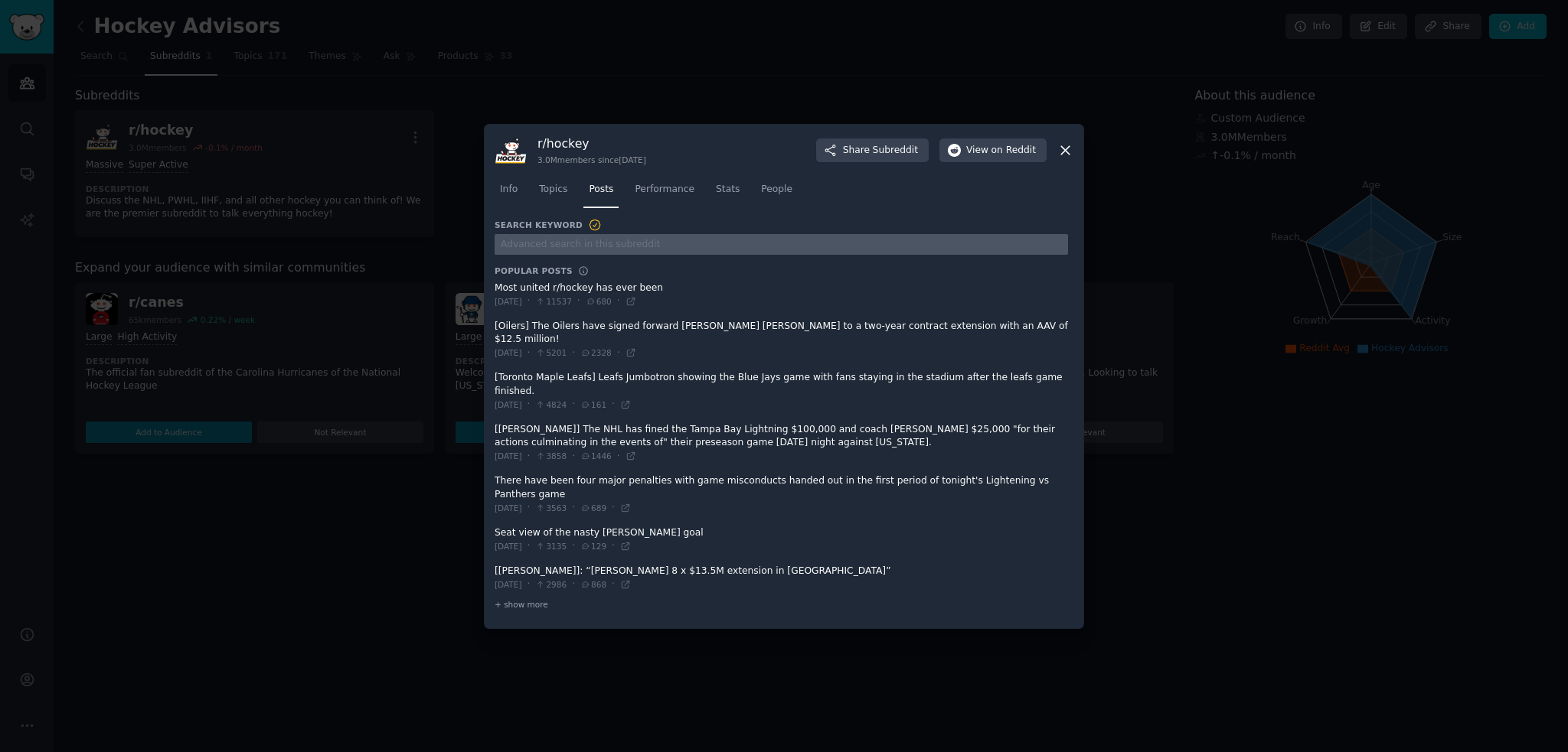
click at [605, 255] on input "text" at bounding box center [781, 244] width 574 height 20
type input "advisor"
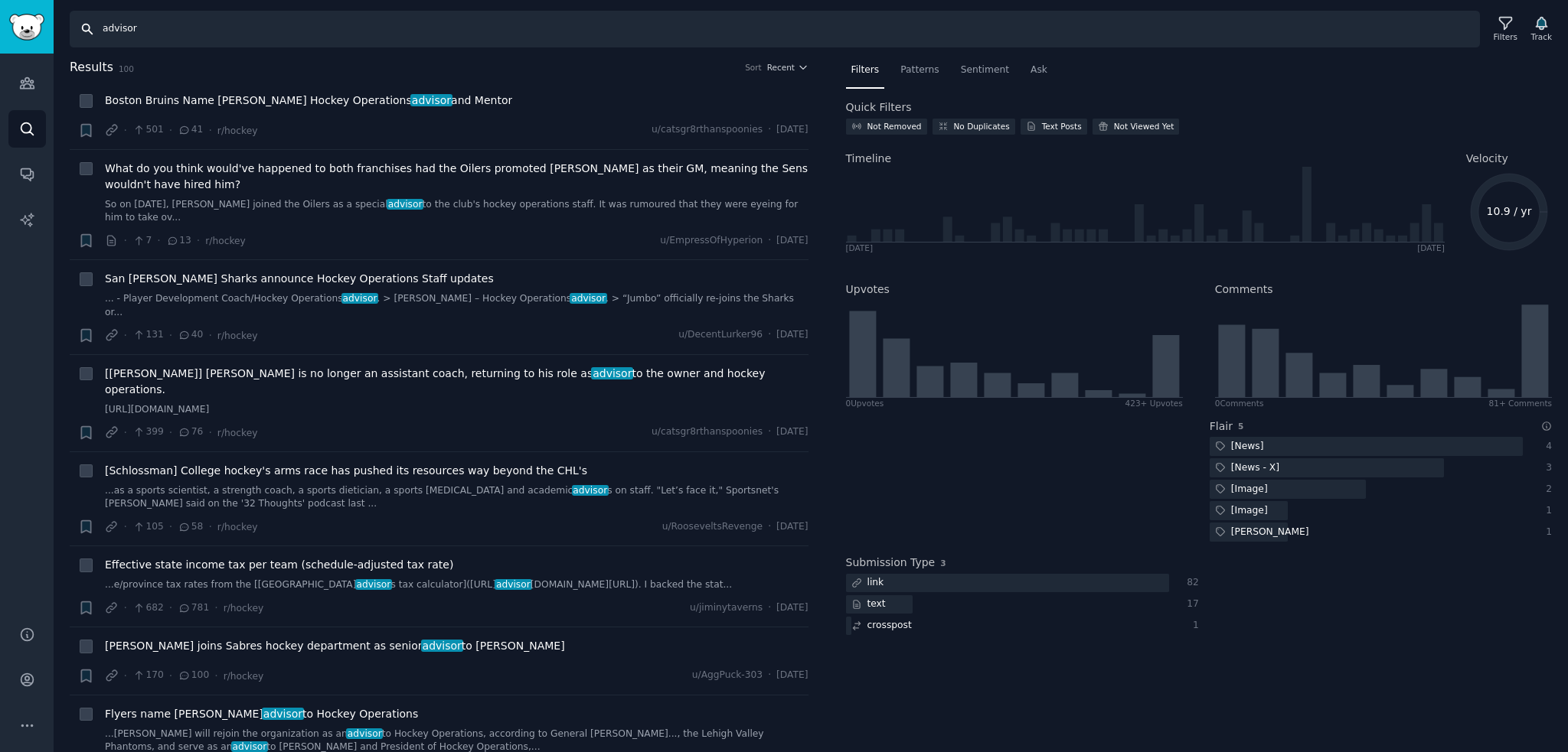
click at [129, 32] on input "advisor" at bounding box center [774, 29] width 1410 height 37
type input "family advisor"
